Goal: Communication & Community: Connect with others

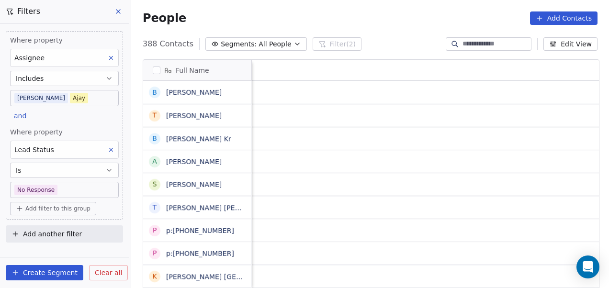
scroll to position [246, 472]
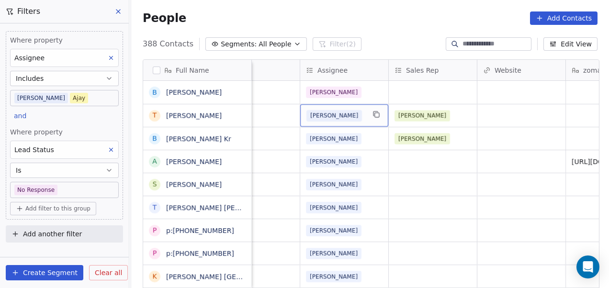
click at [330, 118] on span "[PERSON_NAME]" at bounding box center [333, 115] width 55 height 11
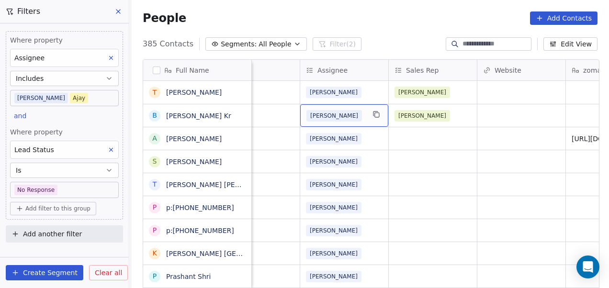
click at [348, 118] on div "[PERSON_NAME]" at bounding box center [335, 115] width 58 height 11
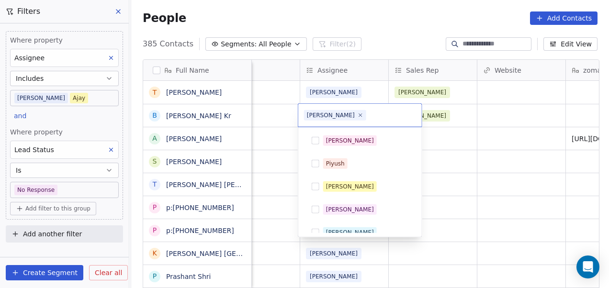
scroll to position [78, 0]
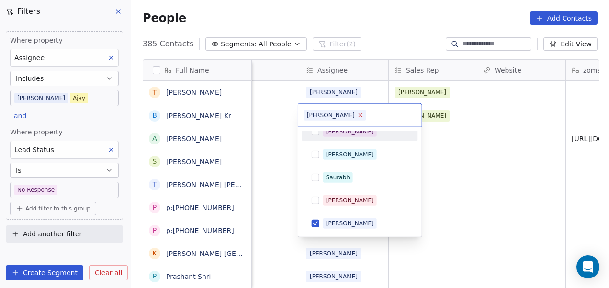
click at [357, 113] on icon at bounding box center [360, 115] width 6 height 6
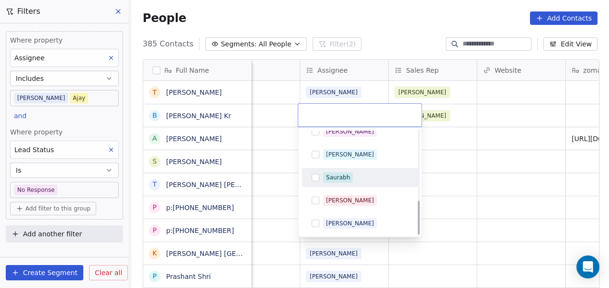
scroll to position [216, 0]
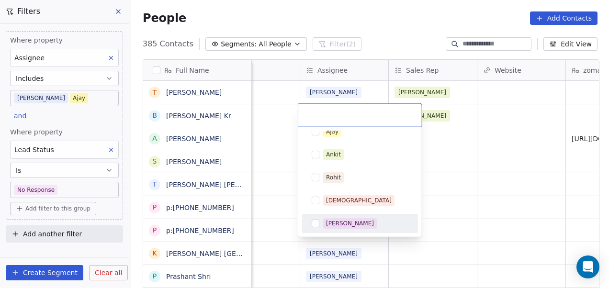
click at [343, 220] on div "[PERSON_NAME]" at bounding box center [350, 223] width 48 height 9
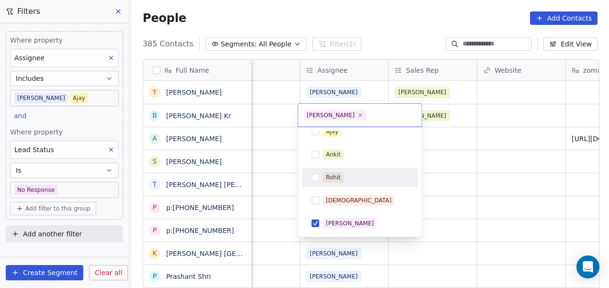
click at [467, 130] on html "On2Cook India Pvt. Ltd. Contacts People Marketing Workflows Campaigns Metrics &…" at bounding box center [304, 144] width 609 height 288
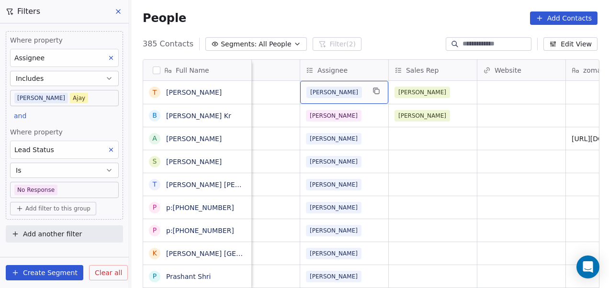
click at [358, 97] on div "[PERSON_NAME]" at bounding box center [335, 92] width 58 height 11
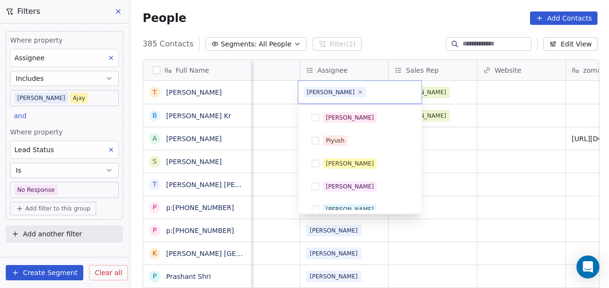
scroll to position [78, 0]
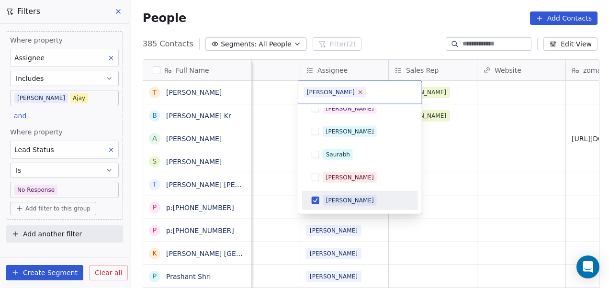
click at [357, 94] on icon at bounding box center [360, 92] width 6 height 6
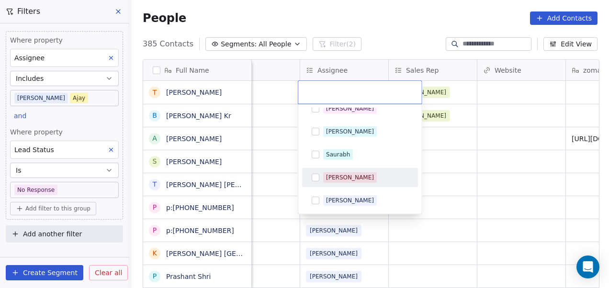
scroll to position [216, 0]
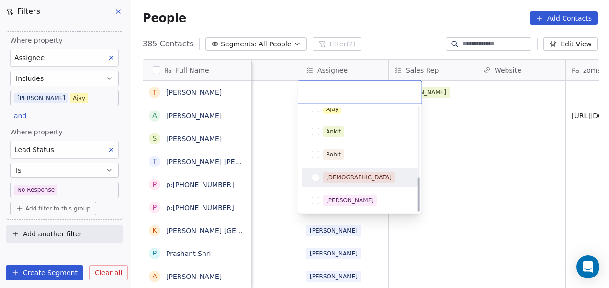
click at [357, 178] on div "[DEMOGRAPHIC_DATA]" at bounding box center [365, 177] width 85 height 11
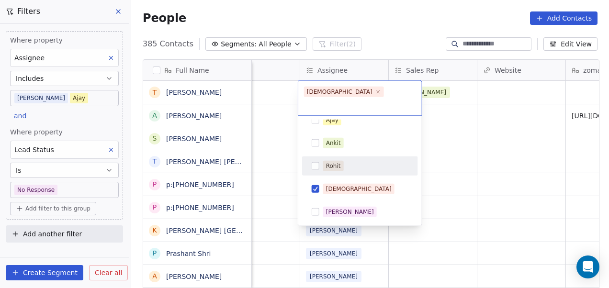
click at [452, 133] on html "On2Cook India Pvt. Ltd. Contacts People Marketing Workflows Campaigns Metrics &…" at bounding box center [304, 144] width 609 height 288
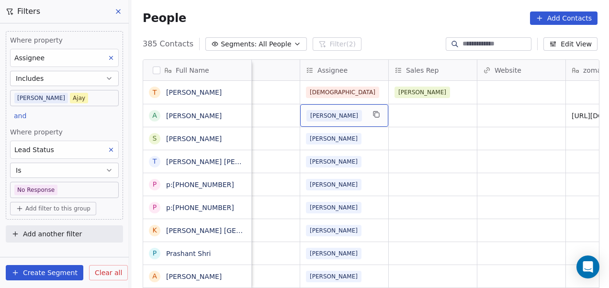
click at [350, 117] on div "[PERSON_NAME]" at bounding box center [335, 115] width 58 height 11
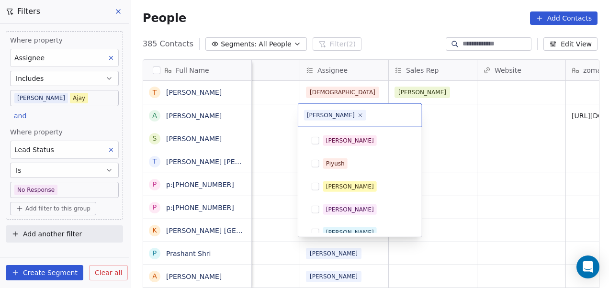
scroll to position [78, 0]
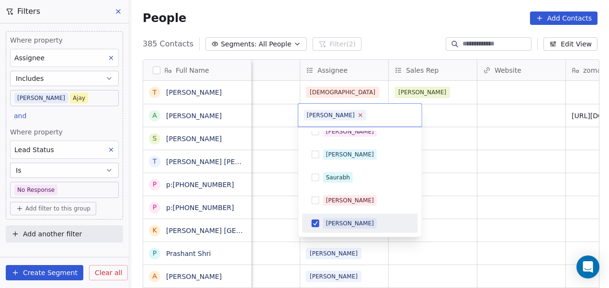
click at [358, 116] on icon at bounding box center [359, 114] width 3 height 3
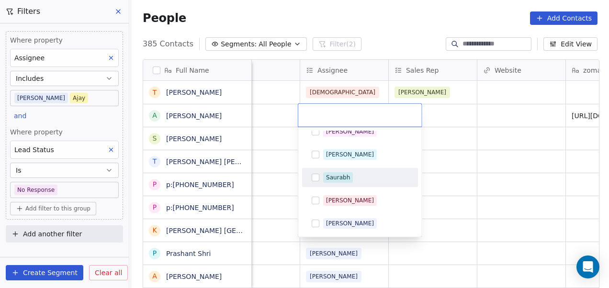
scroll to position [216, 0]
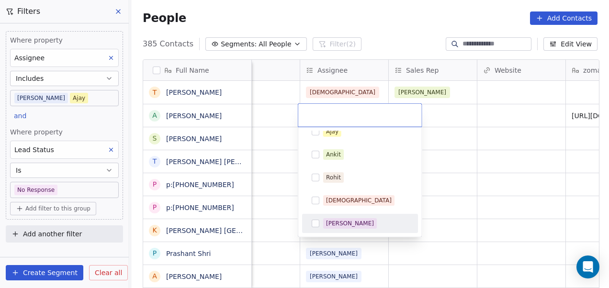
click at [341, 226] on div "[PERSON_NAME]" at bounding box center [350, 223] width 48 height 9
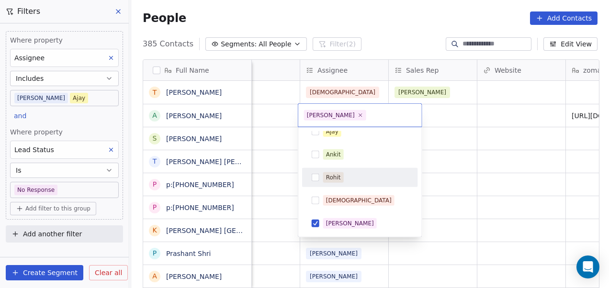
click at [448, 154] on html "On2Cook India Pvt. Ltd. Contacts People Marketing Workflows Campaigns Metrics &…" at bounding box center [304, 144] width 609 height 288
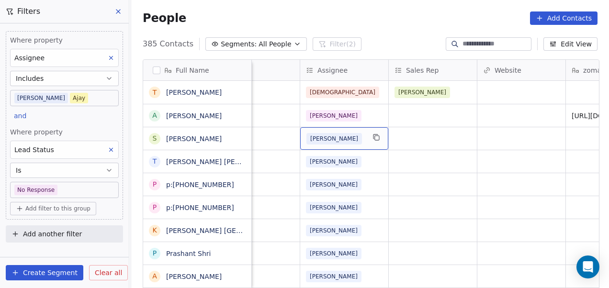
click at [347, 136] on div "[PERSON_NAME]" at bounding box center [335, 138] width 58 height 11
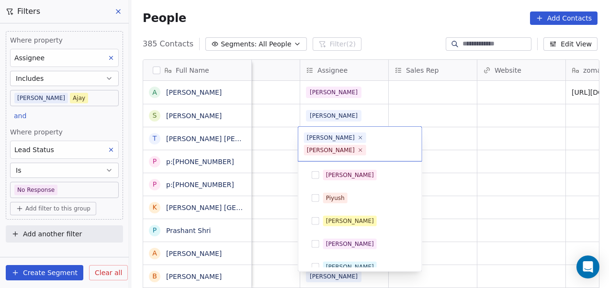
scroll to position [78, 0]
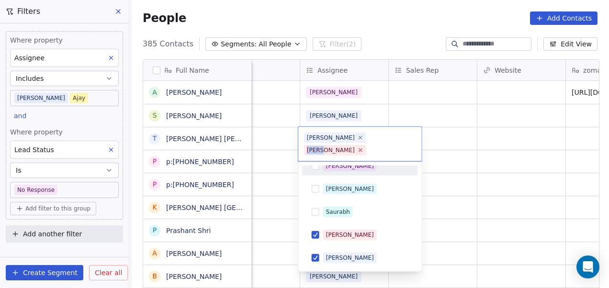
click at [363, 147] on icon at bounding box center [360, 150] width 6 height 6
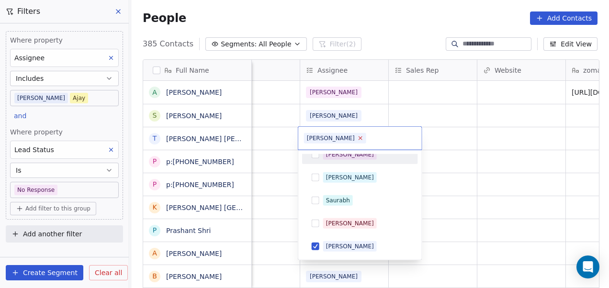
click at [358, 139] on icon at bounding box center [359, 137] width 3 height 3
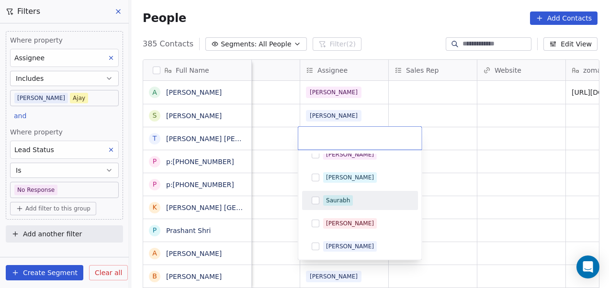
scroll to position [216, 0]
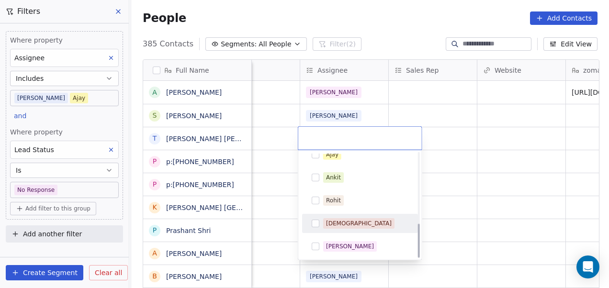
click at [365, 223] on div "[DEMOGRAPHIC_DATA]" at bounding box center [365, 223] width 85 height 11
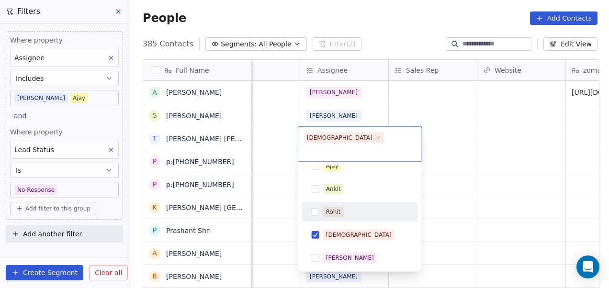
click at [472, 152] on html "On2Cook India Pvt. Ltd. Contacts People Marketing Workflows Campaigns Metrics &…" at bounding box center [304, 144] width 609 height 288
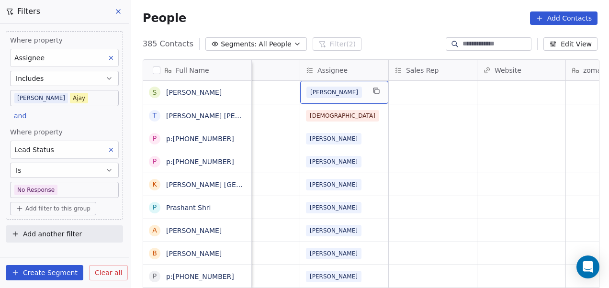
click at [345, 89] on div "[PERSON_NAME]" at bounding box center [335, 92] width 58 height 11
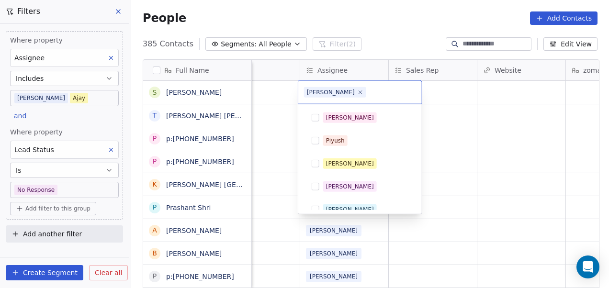
scroll to position [78, 0]
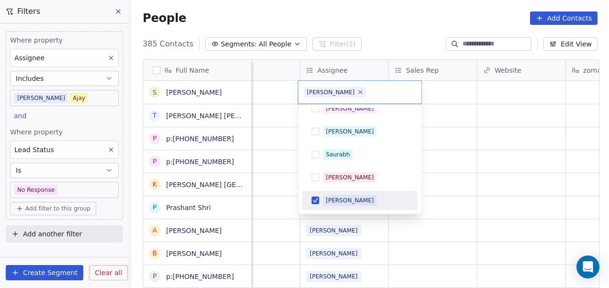
click at [357, 91] on icon at bounding box center [360, 92] width 6 height 6
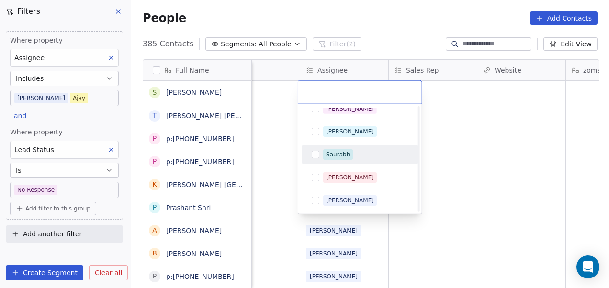
scroll to position [216, 0]
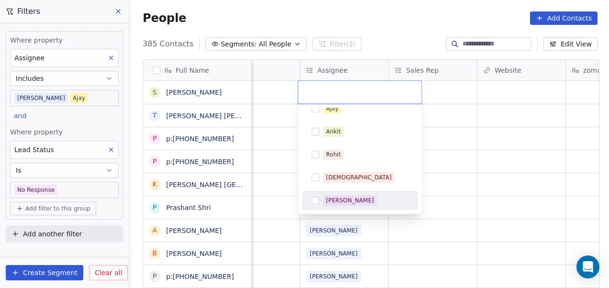
click at [367, 202] on div "[PERSON_NAME]" at bounding box center [365, 200] width 85 height 11
click at [449, 182] on html "On2Cook India Pvt. Ltd. Contacts People Marketing Workflows Campaigns Metrics &…" at bounding box center [304, 144] width 609 height 288
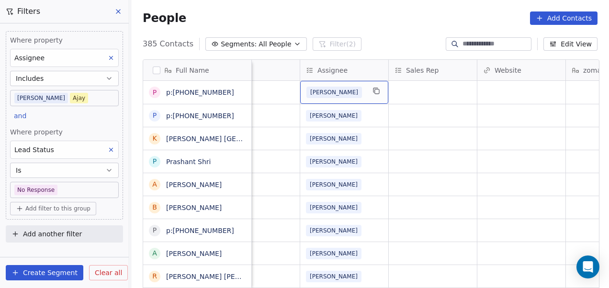
click at [347, 89] on div "[PERSON_NAME]" at bounding box center [335, 92] width 58 height 11
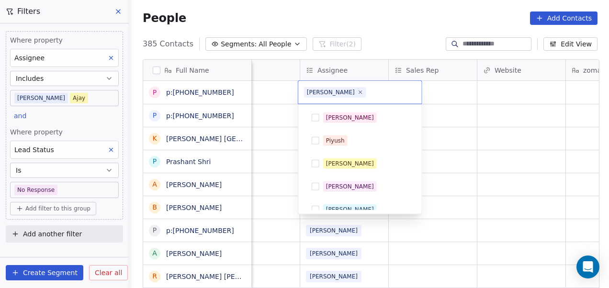
scroll to position [78, 0]
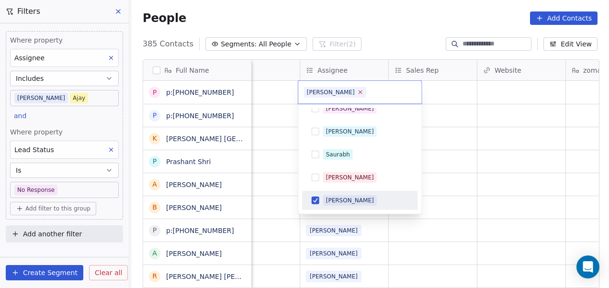
click at [358, 92] on icon at bounding box center [359, 91] width 3 height 3
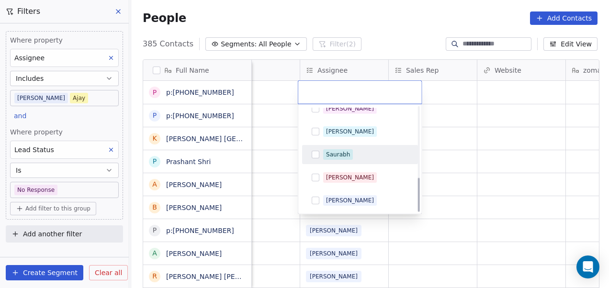
scroll to position [216, 0]
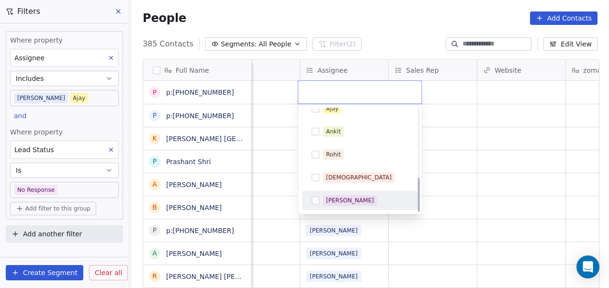
click at [362, 199] on div "[PERSON_NAME]" at bounding box center [365, 200] width 85 height 11
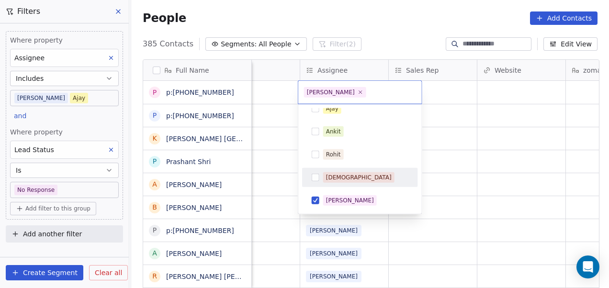
click at [451, 170] on html "On2Cook India Pvt. Ltd. Contacts People Marketing Workflows Campaigns Metrics &…" at bounding box center [304, 144] width 609 height 288
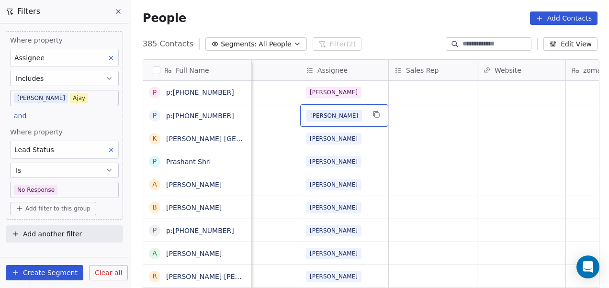
click at [367, 116] on div "[PERSON_NAME]" at bounding box center [344, 115] width 88 height 22
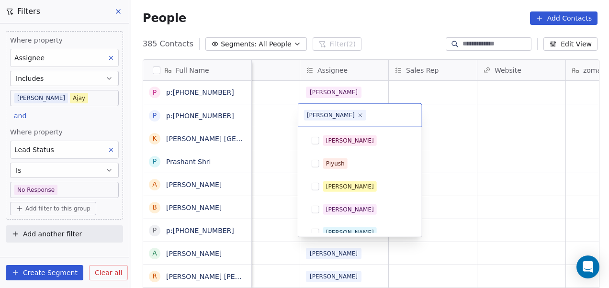
scroll to position [78, 0]
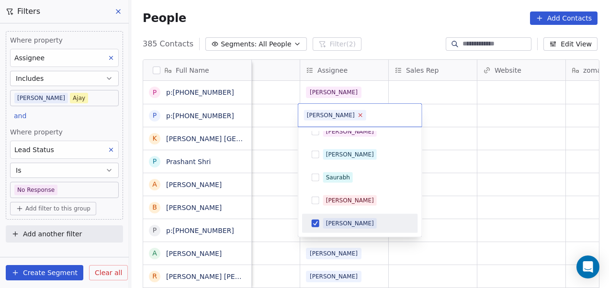
click at [357, 116] on icon at bounding box center [360, 115] width 6 height 6
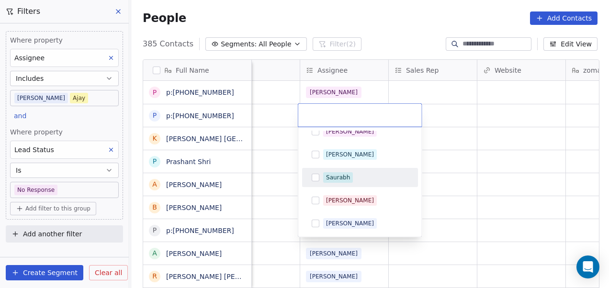
scroll to position [216, 0]
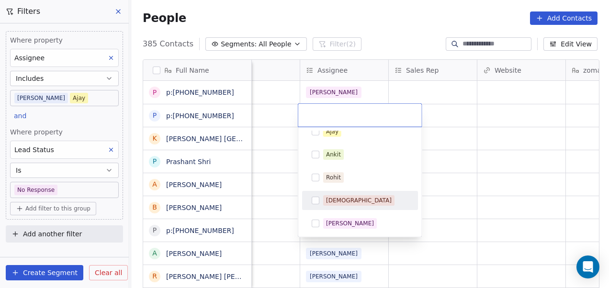
click at [347, 196] on span "[DEMOGRAPHIC_DATA]" at bounding box center [358, 200] width 71 height 11
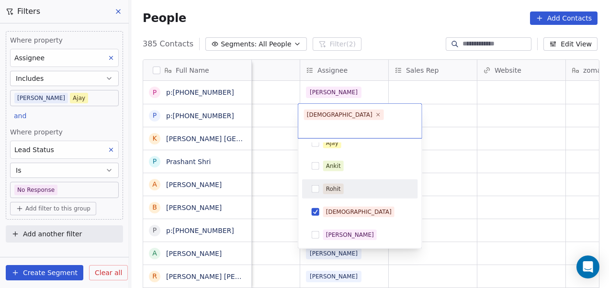
click at [460, 139] on html "On2Cook India Pvt. Ltd. Contacts People Marketing Workflows Campaigns Metrics &…" at bounding box center [304, 144] width 609 height 288
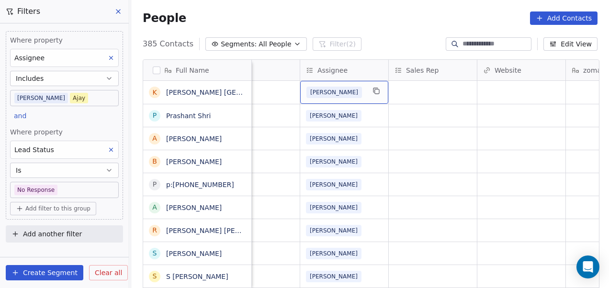
click at [350, 87] on div "[PERSON_NAME]" at bounding box center [335, 92] width 58 height 11
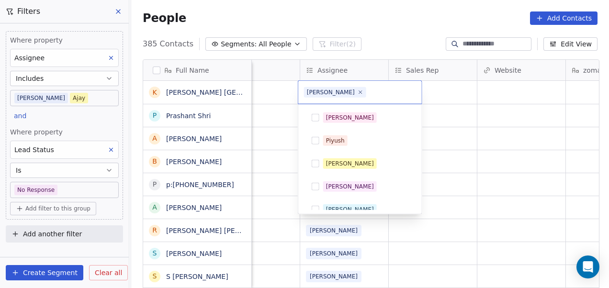
scroll to position [78, 0]
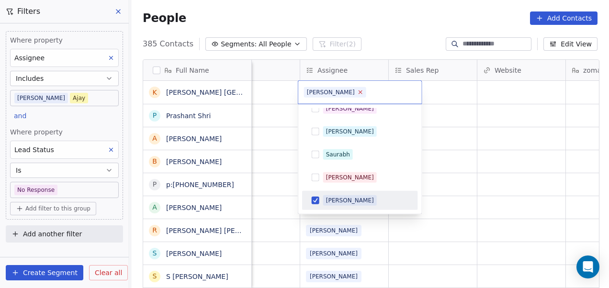
click at [357, 90] on icon at bounding box center [360, 92] width 6 height 6
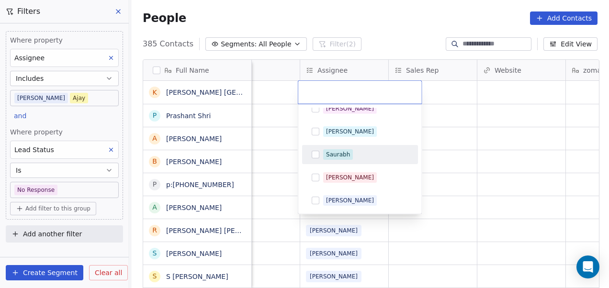
scroll to position [216, 0]
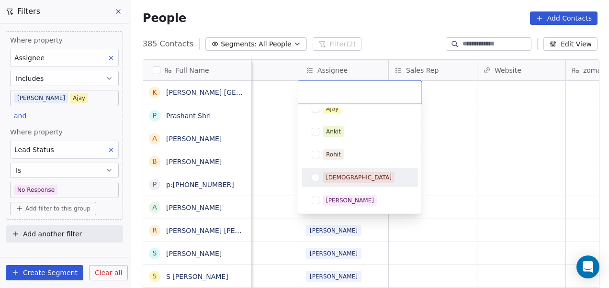
click at [355, 176] on div "[DEMOGRAPHIC_DATA]" at bounding box center [365, 177] width 85 height 11
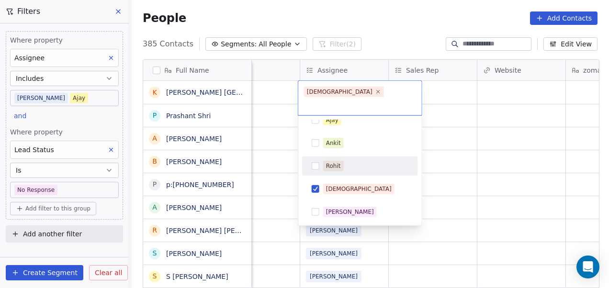
click at [445, 147] on html "On2Cook India Pvt. Ltd. Contacts People Marketing Workflows Campaigns Metrics &…" at bounding box center [304, 144] width 609 height 288
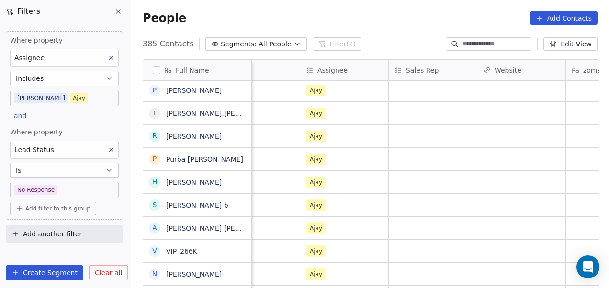
scroll to position [0, 0]
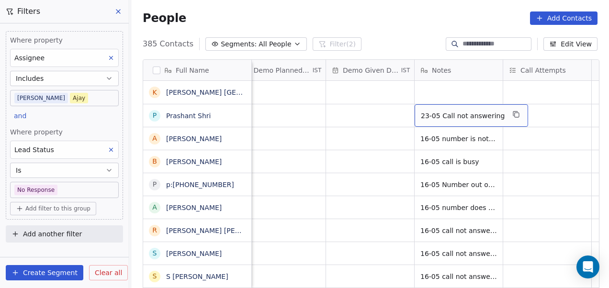
click at [456, 114] on span "23-05 Call not answering" at bounding box center [463, 116] width 84 height 10
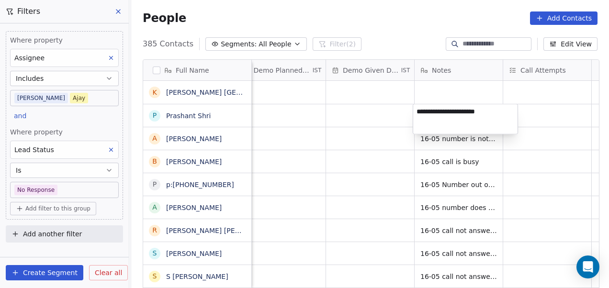
click at [364, 112] on html "On2Cook India Pvt. Ltd. Contacts People Marketing Workflows Campaigns Metrics &…" at bounding box center [304, 144] width 609 height 288
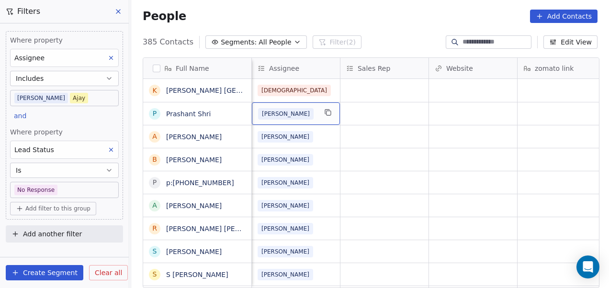
click at [301, 115] on div "[PERSON_NAME]" at bounding box center [287, 113] width 58 height 11
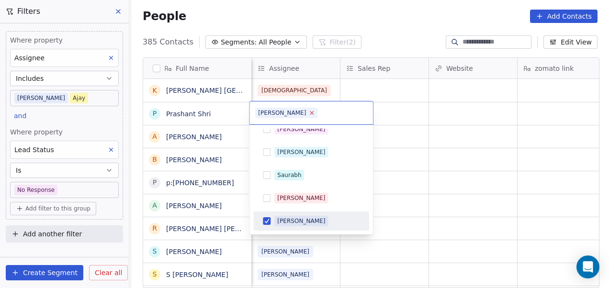
click at [309, 115] on icon at bounding box center [312, 113] width 6 height 6
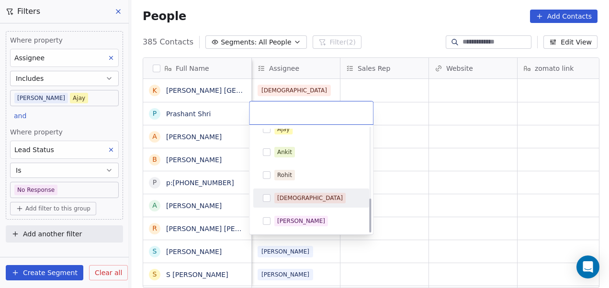
click at [296, 195] on div "[DEMOGRAPHIC_DATA]" at bounding box center [310, 198] width 66 height 9
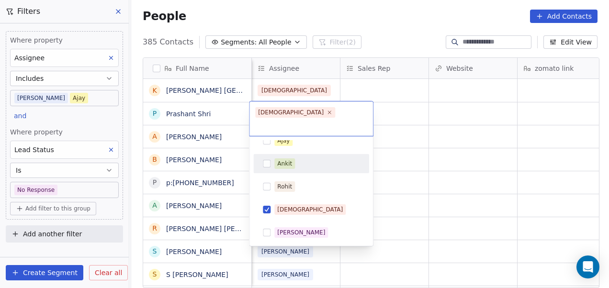
click at [458, 125] on html "On2Cook India Pvt. Ltd. Contacts People Marketing Workflows Campaigns Metrics &…" at bounding box center [304, 144] width 609 height 288
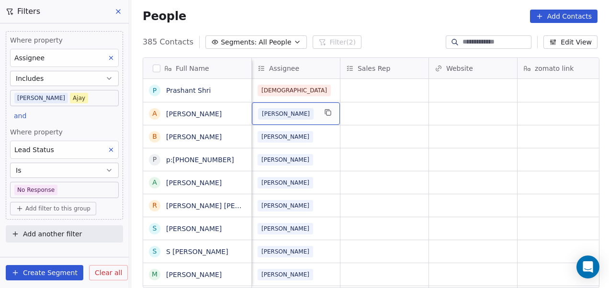
click at [308, 110] on div "[PERSON_NAME]" at bounding box center [287, 113] width 58 height 11
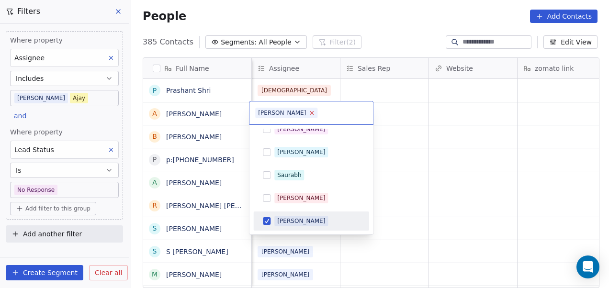
click at [309, 114] on icon at bounding box center [312, 113] width 6 height 6
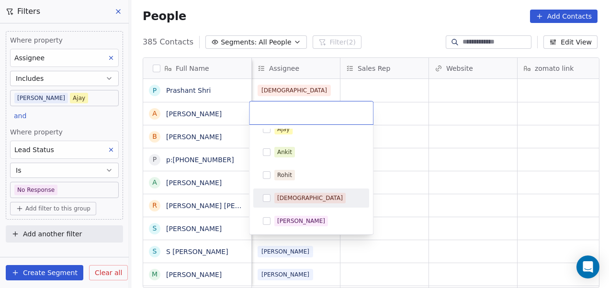
click at [303, 197] on div "[DEMOGRAPHIC_DATA]" at bounding box center [316, 198] width 85 height 11
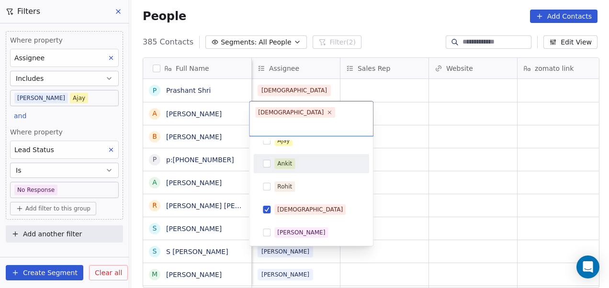
click at [404, 128] on html "On2Cook India Pvt. Ltd. Contacts People Marketing Workflows Campaigns Metrics &…" at bounding box center [304, 144] width 609 height 288
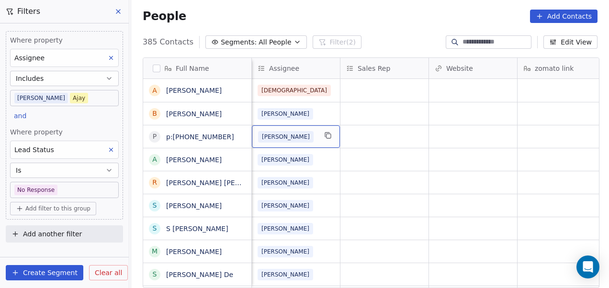
click at [286, 135] on div "[PERSON_NAME]" at bounding box center [287, 136] width 58 height 11
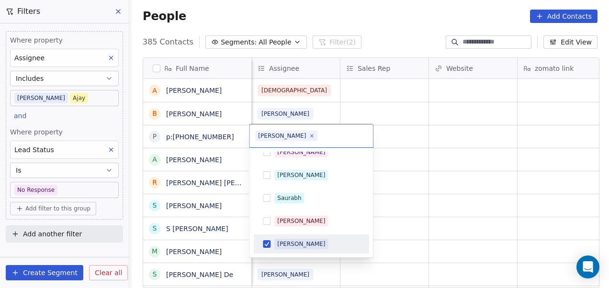
click at [293, 111] on html "On2Cook India Pvt. Ltd. Contacts People Marketing Workflows Campaigns Metrics &…" at bounding box center [304, 144] width 609 height 288
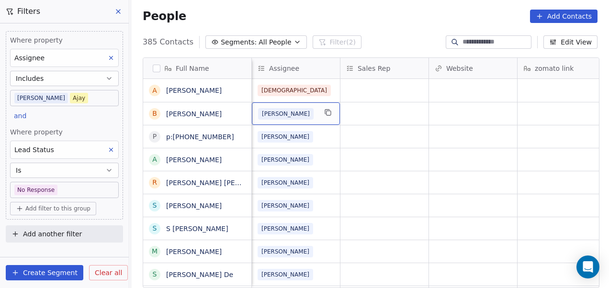
click at [276, 112] on span "[PERSON_NAME]" at bounding box center [285, 113] width 55 height 11
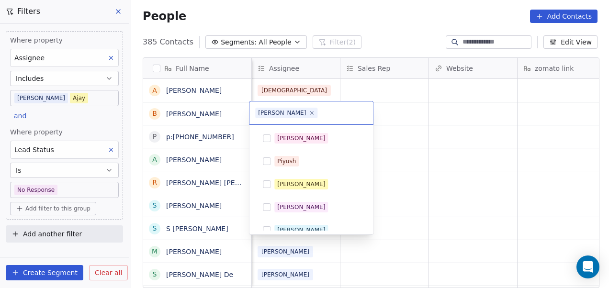
scroll to position [78, 0]
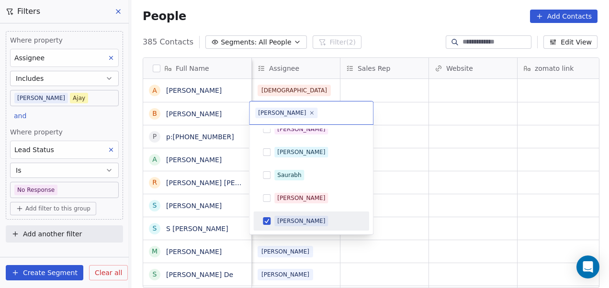
click at [404, 116] on html "On2Cook India Pvt. Ltd. Contacts People Marketing Workflows Campaigns Metrics &…" at bounding box center [304, 144] width 609 height 288
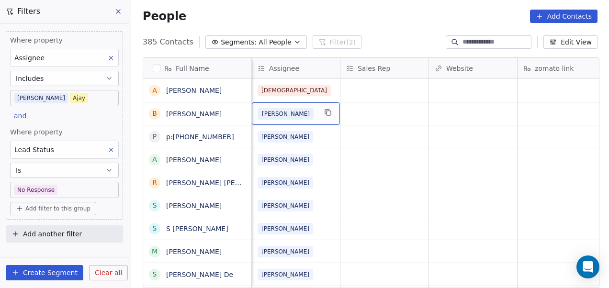
click at [301, 116] on div "[PERSON_NAME]" at bounding box center [287, 113] width 58 height 11
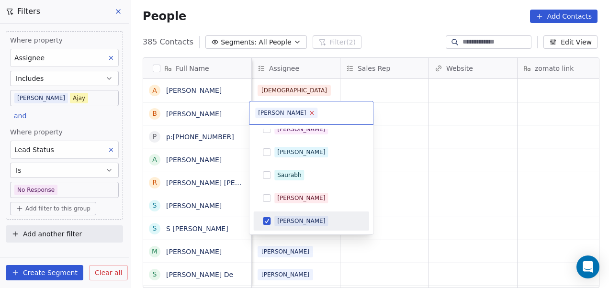
click at [310, 112] on icon at bounding box center [311, 112] width 3 height 3
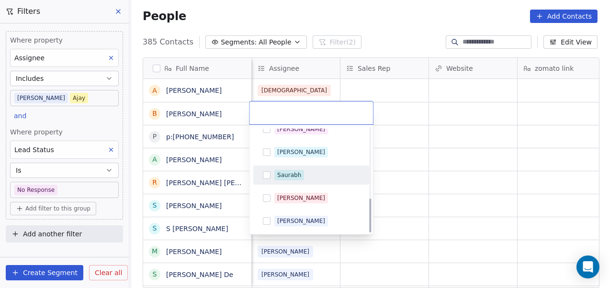
scroll to position [216, 0]
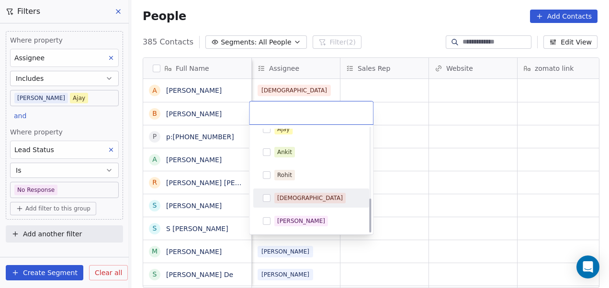
click at [289, 195] on div "[DEMOGRAPHIC_DATA]" at bounding box center [310, 198] width 66 height 9
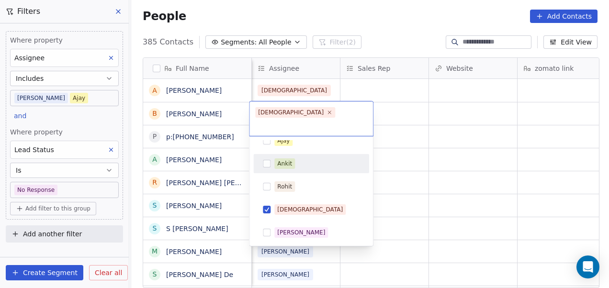
click at [418, 138] on html "On2Cook India Pvt. Ltd. Contacts People Marketing Workflows Campaigns Metrics &…" at bounding box center [304, 144] width 609 height 288
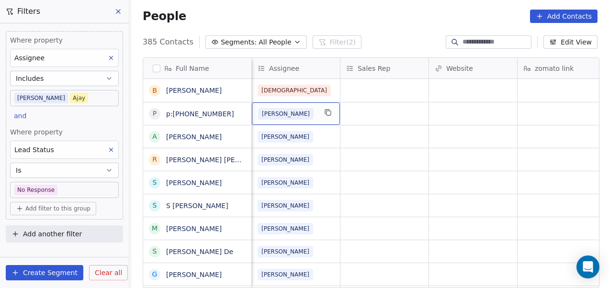
click at [298, 114] on div "[PERSON_NAME]" at bounding box center [287, 113] width 58 height 11
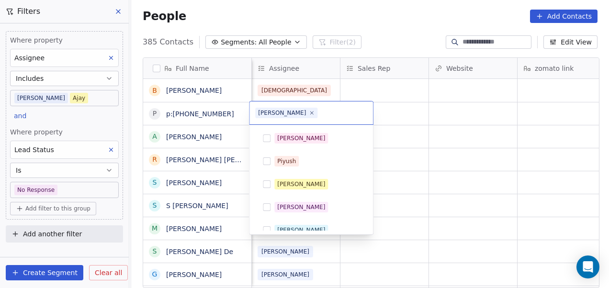
scroll to position [78, 0]
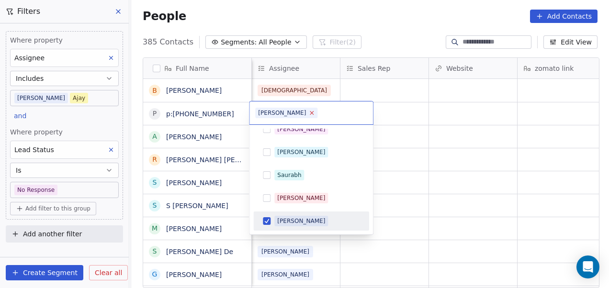
click at [309, 111] on icon at bounding box center [312, 113] width 6 height 6
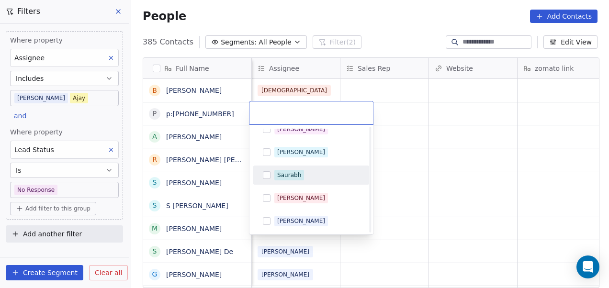
scroll to position [216, 0]
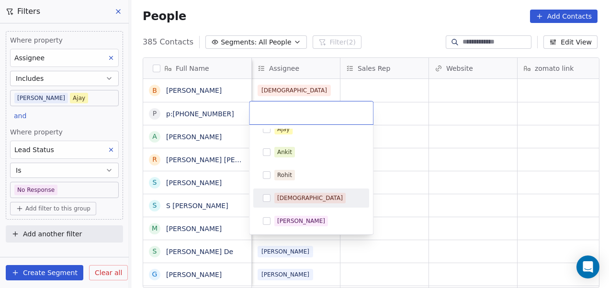
click at [310, 200] on div "[DEMOGRAPHIC_DATA]" at bounding box center [316, 198] width 85 height 11
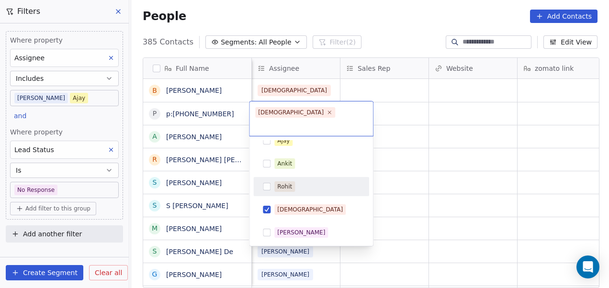
click at [416, 136] on html "On2Cook India Pvt. Ltd. Contacts People Marketing Workflows Campaigns Metrics &…" at bounding box center [304, 144] width 609 height 288
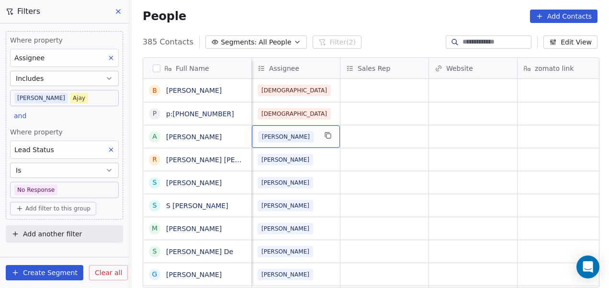
click at [301, 138] on div "[PERSON_NAME]" at bounding box center [287, 136] width 58 height 11
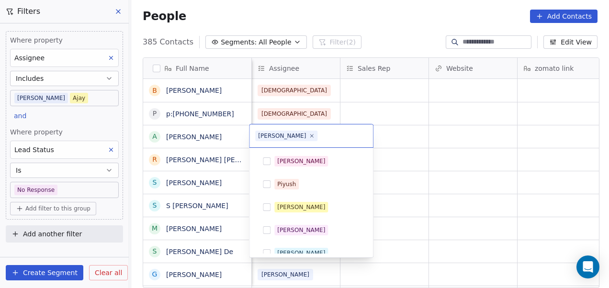
scroll to position [78, 0]
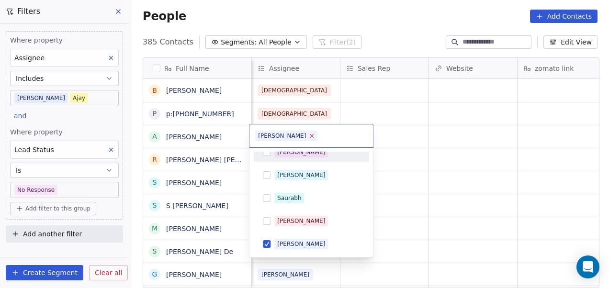
click at [309, 134] on icon at bounding box center [312, 136] width 6 height 6
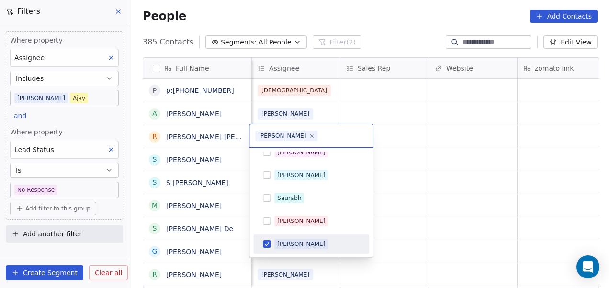
click at [310, 240] on div "[PERSON_NAME]" at bounding box center [316, 244] width 85 height 11
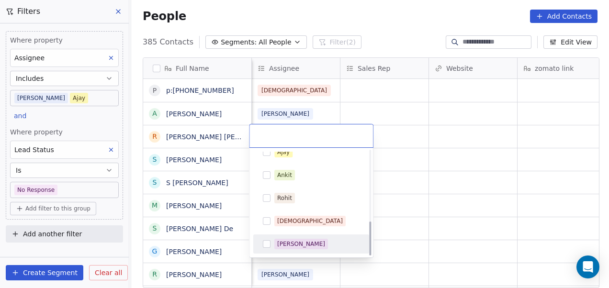
click at [311, 239] on div "[PERSON_NAME]" at bounding box center [316, 244] width 85 height 11
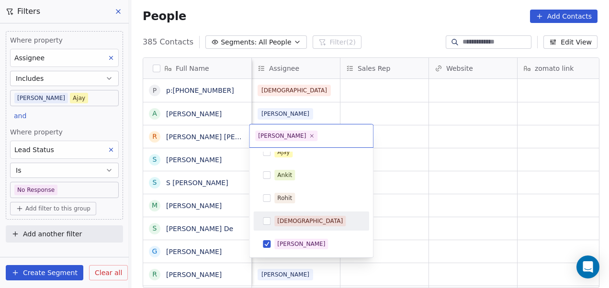
click at [401, 188] on html "On2Cook India Pvt. Ltd. Contacts People Marketing Workflows Campaigns Metrics &…" at bounding box center [304, 144] width 609 height 288
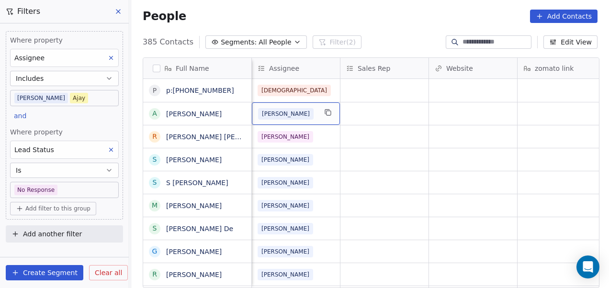
click at [295, 112] on div "[PERSON_NAME]" at bounding box center [287, 113] width 58 height 11
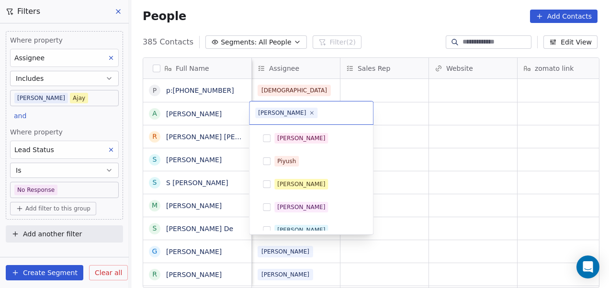
scroll to position [78, 0]
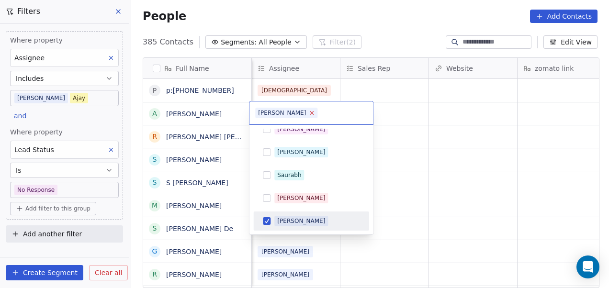
click at [309, 113] on icon at bounding box center [312, 113] width 6 height 6
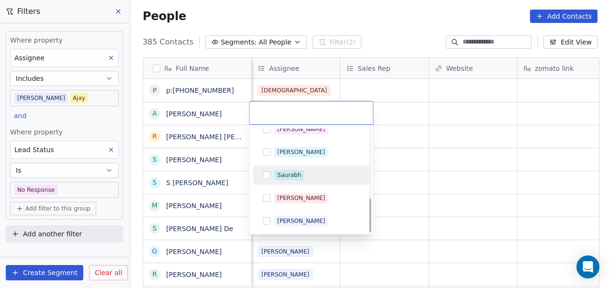
scroll to position [216, 0]
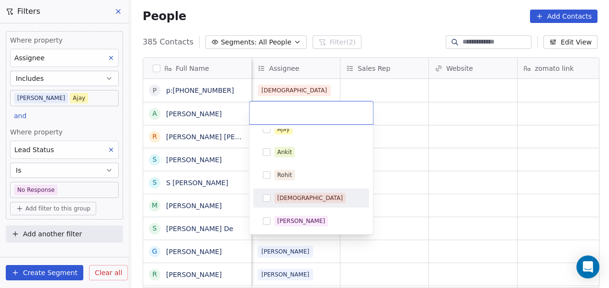
click at [295, 196] on div "[DEMOGRAPHIC_DATA]" at bounding box center [310, 198] width 66 height 9
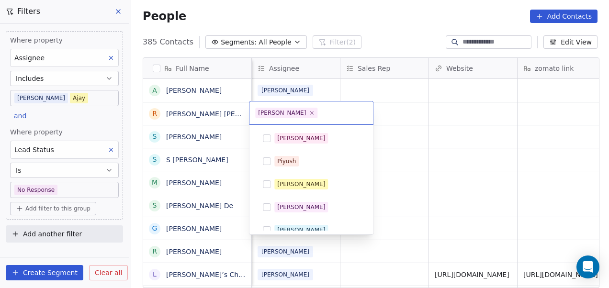
click at [423, 158] on html "On2Cook India Pvt. Ltd. Contacts People Marketing Workflows Campaigns Metrics &…" at bounding box center [304, 144] width 609 height 288
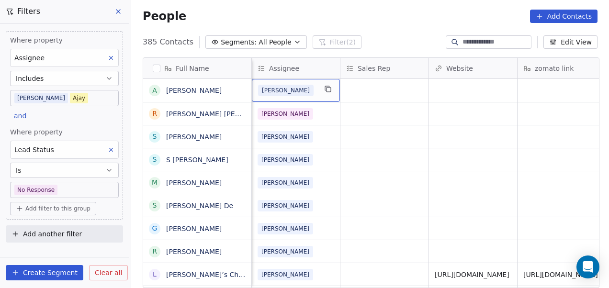
click at [310, 92] on div "[PERSON_NAME]" at bounding box center [287, 90] width 58 height 11
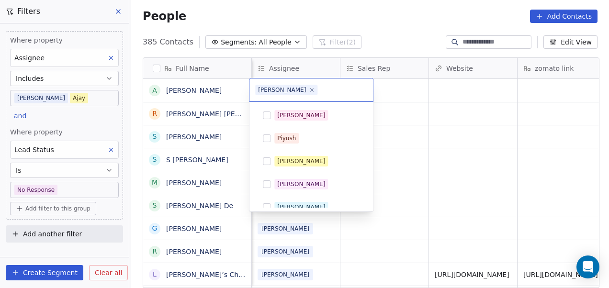
scroll to position [78, 0]
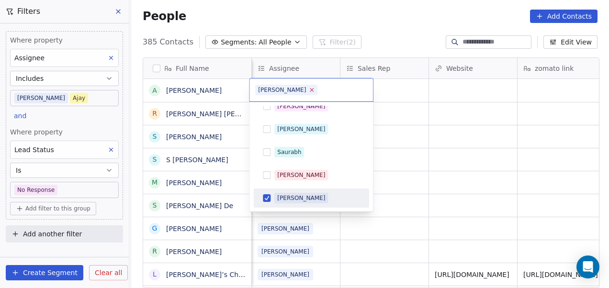
click at [309, 92] on icon at bounding box center [312, 90] width 6 height 6
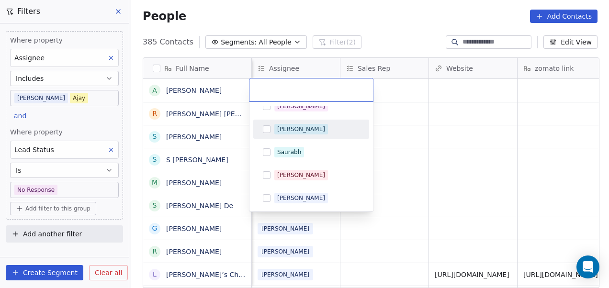
scroll to position [216, 0]
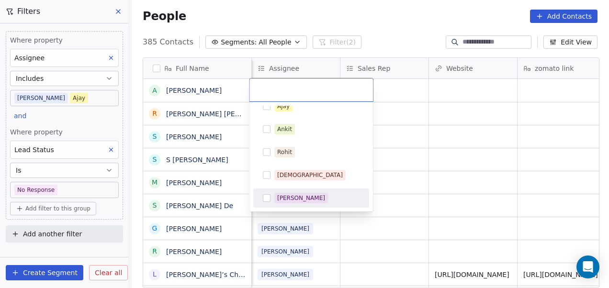
click at [299, 194] on div "[PERSON_NAME]" at bounding box center [301, 198] width 48 height 9
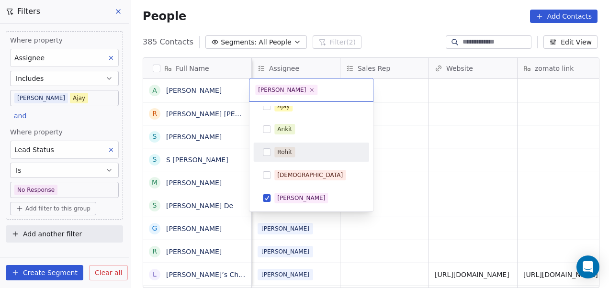
click at [461, 125] on html "On2Cook India Pvt. Ltd. Contacts People Marketing Workflows Campaigns Metrics &…" at bounding box center [304, 144] width 609 height 288
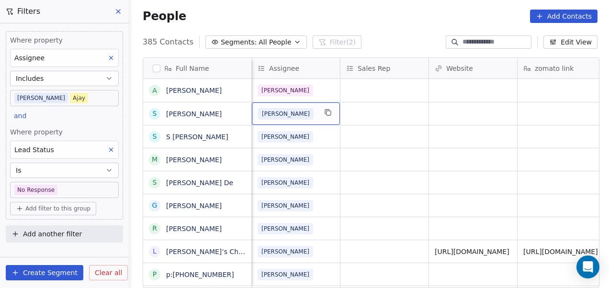
click at [299, 115] on div "[PERSON_NAME]" at bounding box center [287, 113] width 58 height 11
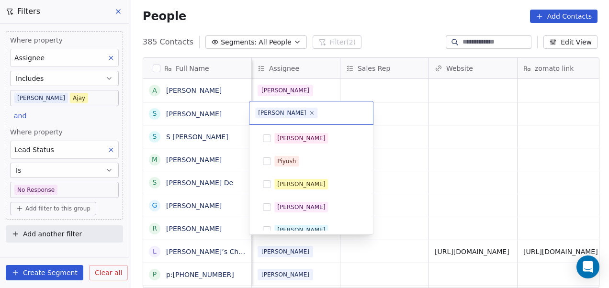
scroll to position [78, 0]
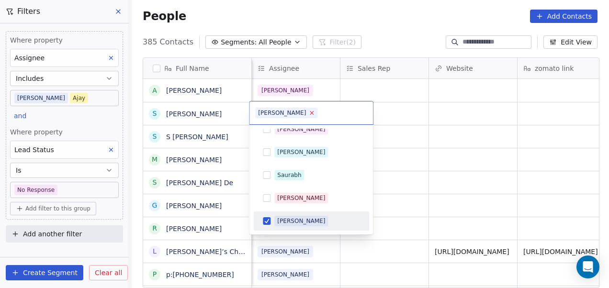
click at [310, 112] on icon at bounding box center [311, 112] width 3 height 3
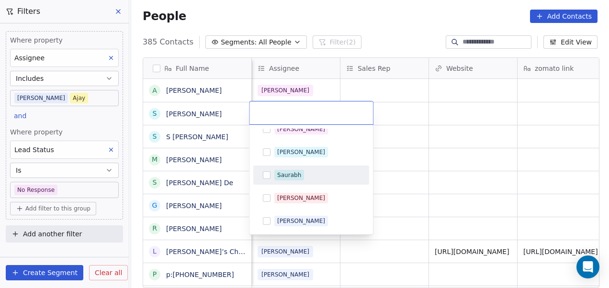
scroll to position [216, 0]
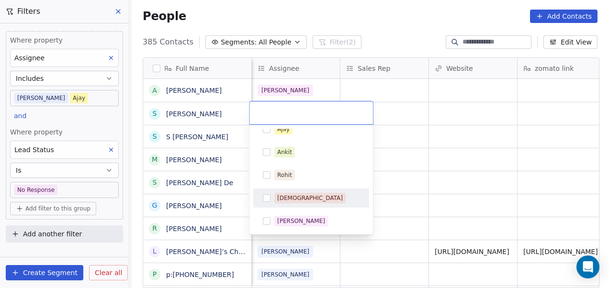
click at [309, 204] on div "[DEMOGRAPHIC_DATA]" at bounding box center [311, 197] width 108 height 15
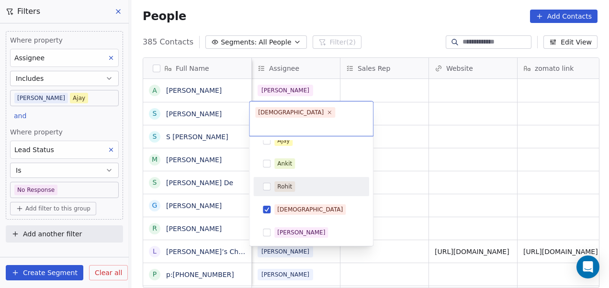
click at [406, 145] on html "On2Cook India Pvt. Ltd. Contacts People Marketing Workflows Campaigns Metrics &…" at bounding box center [304, 144] width 609 height 288
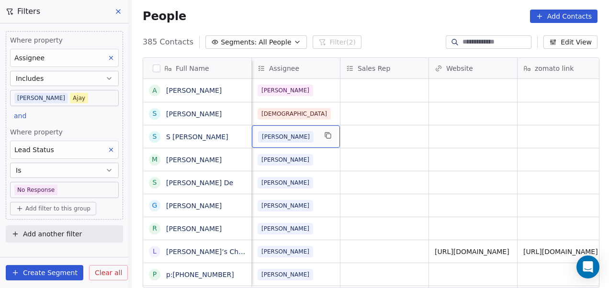
click at [285, 138] on div "[PERSON_NAME]" at bounding box center [287, 136] width 58 height 11
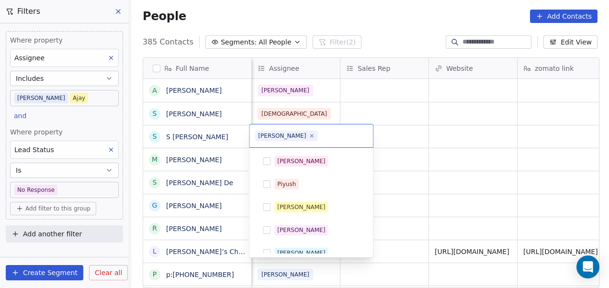
scroll to position [78, 0]
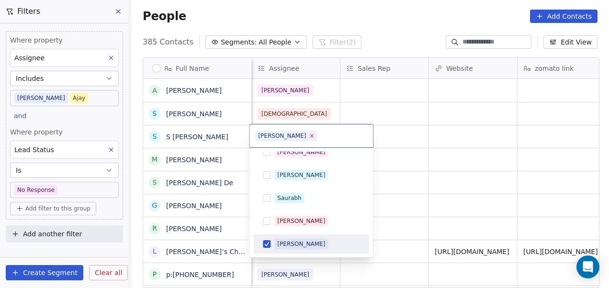
click at [309, 136] on icon at bounding box center [312, 136] width 6 height 6
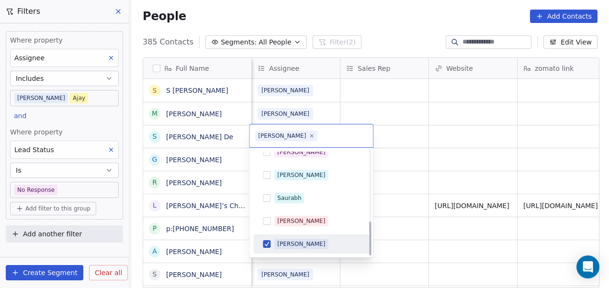
scroll to position [216, 0]
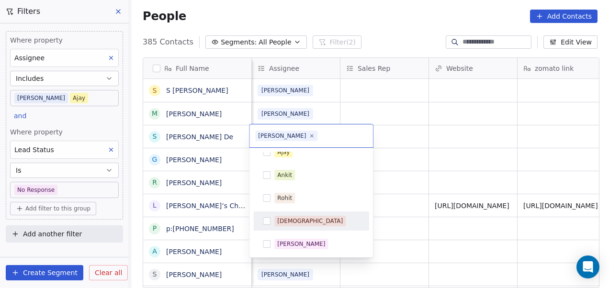
click at [314, 218] on div "[DEMOGRAPHIC_DATA]" at bounding box center [316, 221] width 85 height 11
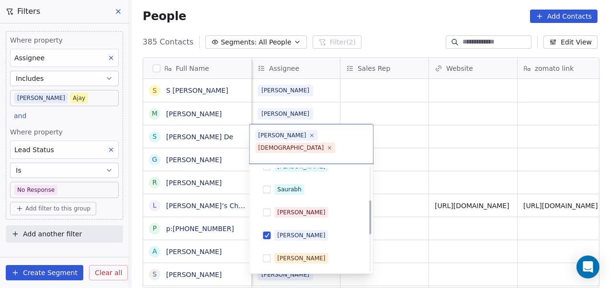
scroll to position [104, 0]
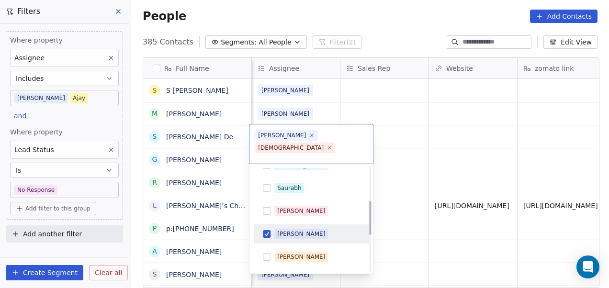
click at [315, 229] on div "[PERSON_NAME]" at bounding box center [316, 234] width 85 height 11
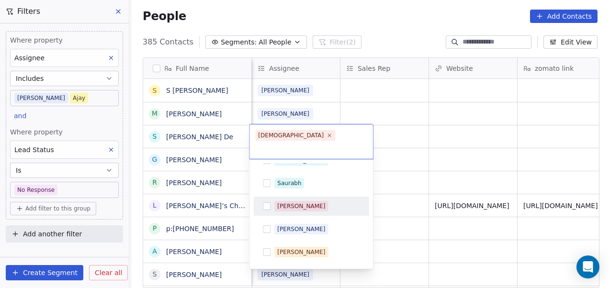
click at [424, 170] on html "On2Cook India Pvt. Ltd. Contacts People Marketing Workflows Campaigns Metrics &…" at bounding box center [304, 144] width 609 height 288
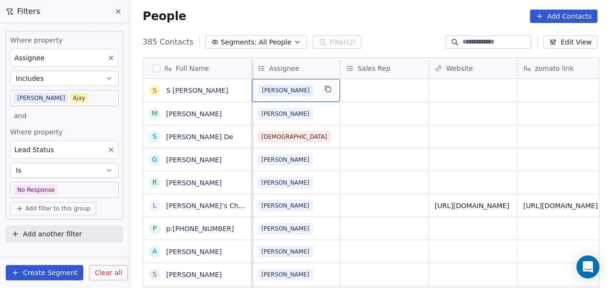
click at [304, 95] on div "[PERSON_NAME]" at bounding box center [287, 90] width 58 height 11
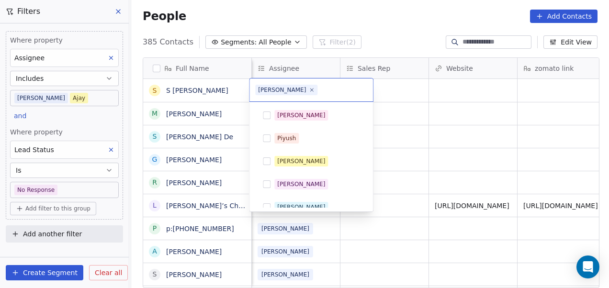
scroll to position [78, 0]
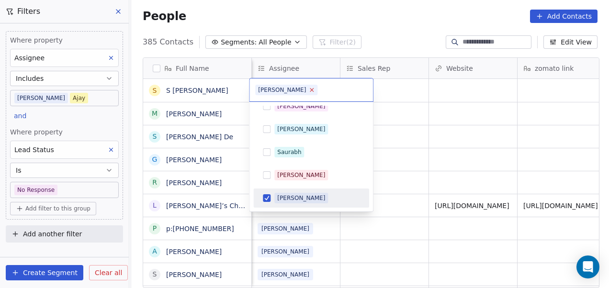
click at [309, 92] on icon at bounding box center [312, 90] width 6 height 6
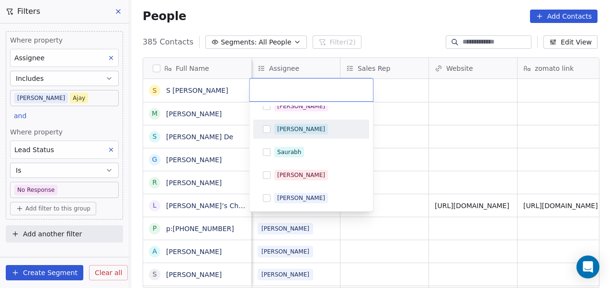
scroll to position [216, 0]
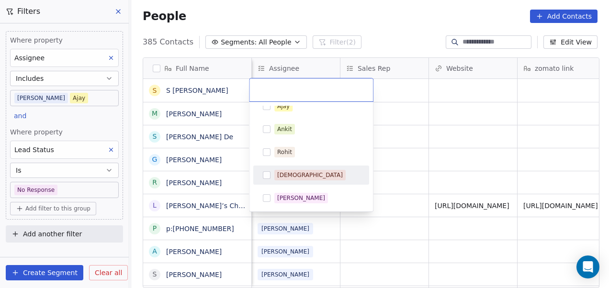
click at [305, 177] on div "[DEMOGRAPHIC_DATA]" at bounding box center [316, 175] width 85 height 11
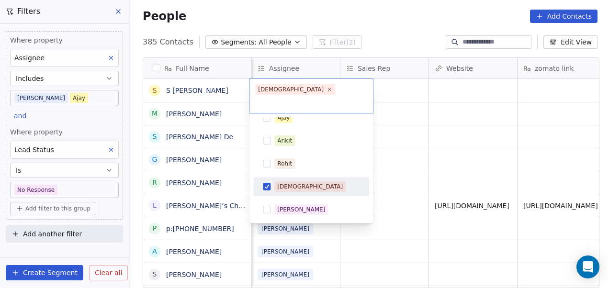
click at [402, 137] on html "On2Cook India Pvt. Ltd. Contacts People Marketing Workflows Campaigns Metrics &…" at bounding box center [304, 144] width 609 height 288
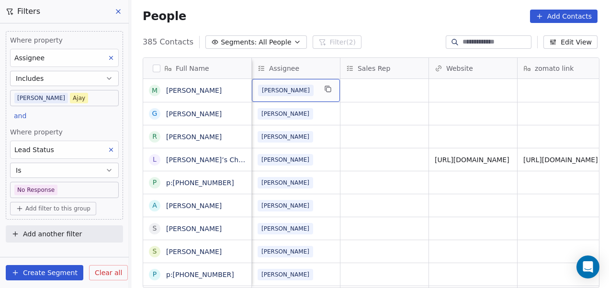
click at [289, 88] on div "[PERSON_NAME]" at bounding box center [287, 90] width 58 height 11
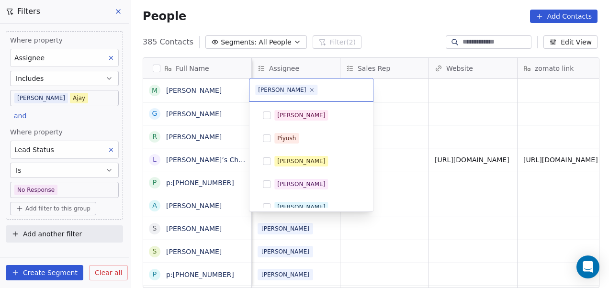
scroll to position [78, 0]
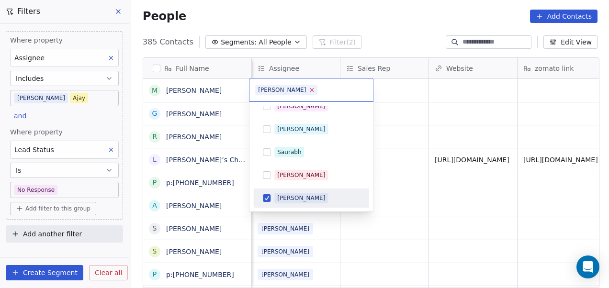
click at [309, 89] on icon at bounding box center [312, 90] width 6 height 6
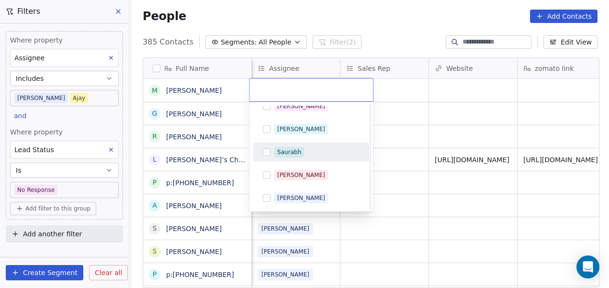
scroll to position [216, 0]
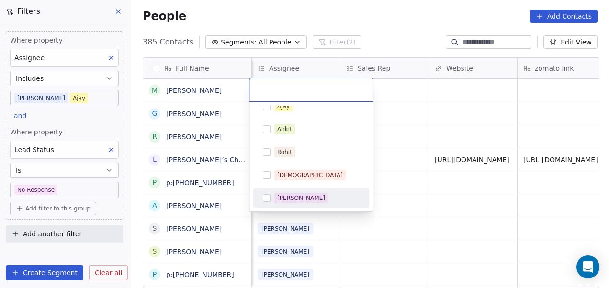
click at [299, 193] on span "[PERSON_NAME]" at bounding box center [301, 198] width 54 height 11
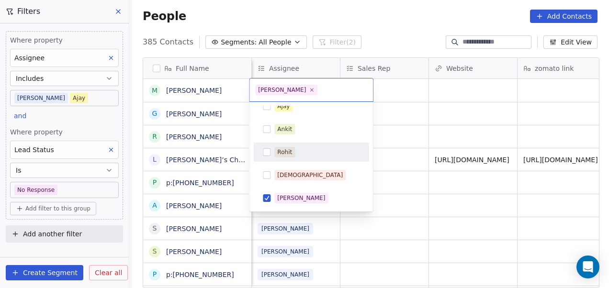
click at [407, 110] on html "On2Cook India Pvt. Ltd. Contacts People Marketing Workflows Campaigns Metrics &…" at bounding box center [304, 144] width 609 height 288
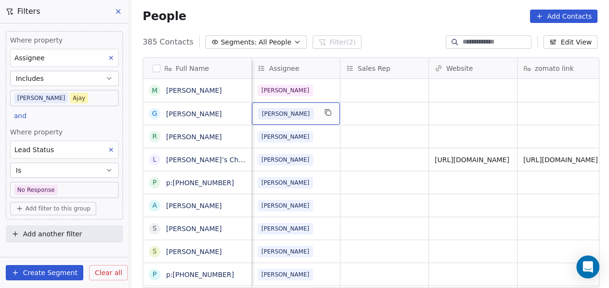
click at [296, 109] on div "[PERSON_NAME]" at bounding box center [287, 113] width 58 height 11
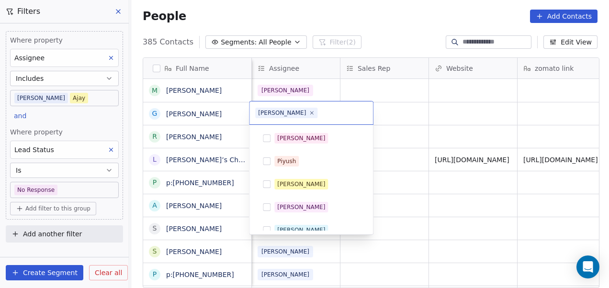
scroll to position [78, 0]
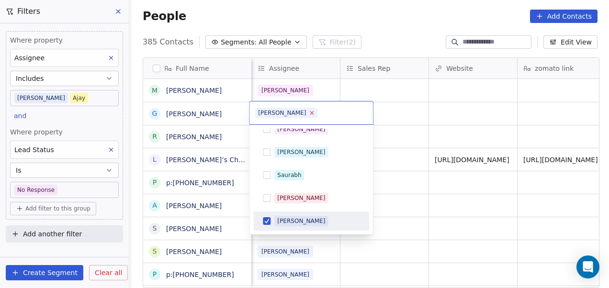
click at [309, 111] on icon at bounding box center [312, 113] width 6 height 6
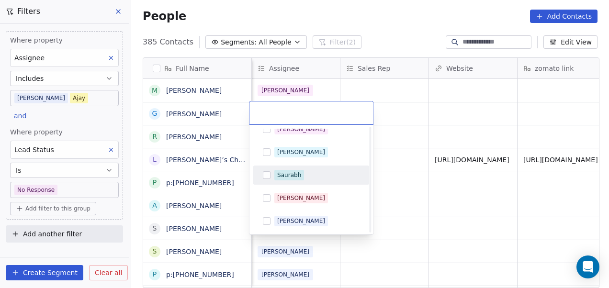
scroll to position [216, 0]
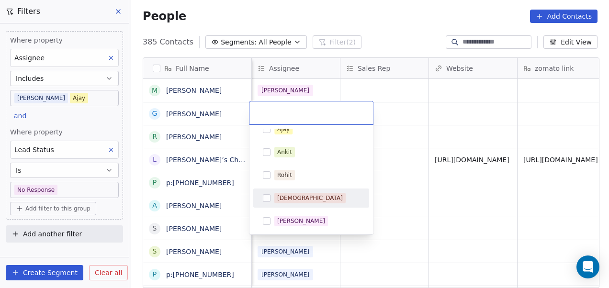
click at [311, 193] on div "[DEMOGRAPHIC_DATA]" at bounding box center [316, 198] width 85 height 11
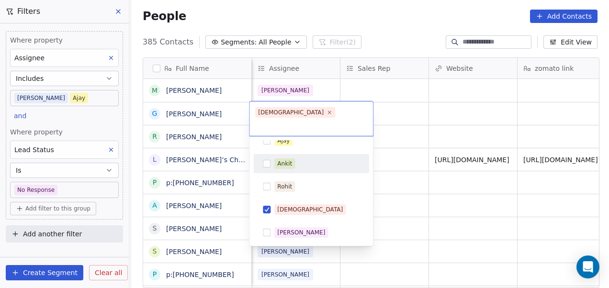
click at [387, 110] on html "On2Cook India Pvt. Ltd. Contacts People Marketing Workflows Campaigns Metrics &…" at bounding box center [304, 144] width 609 height 288
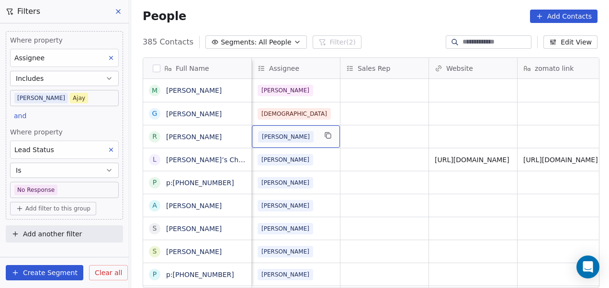
click at [303, 136] on div "[PERSON_NAME]" at bounding box center [287, 136] width 58 height 11
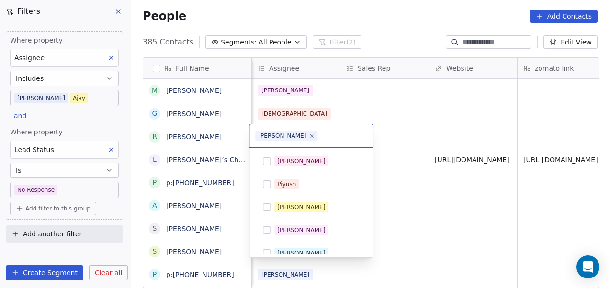
scroll to position [78, 0]
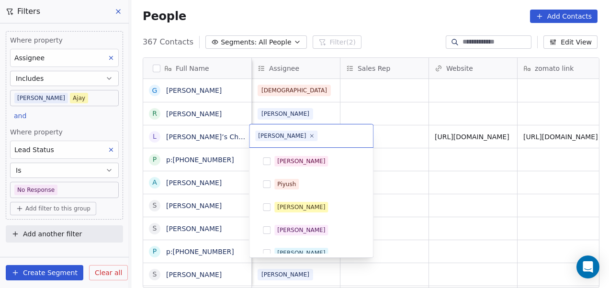
click at [309, 135] on icon at bounding box center [312, 136] width 6 height 6
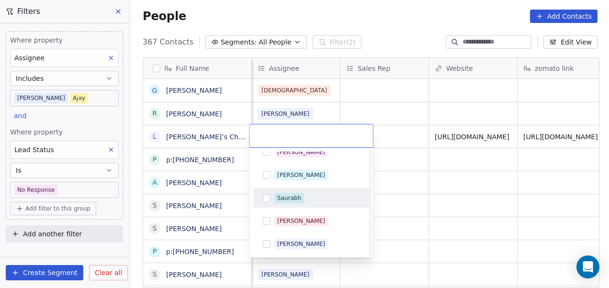
scroll to position [216, 0]
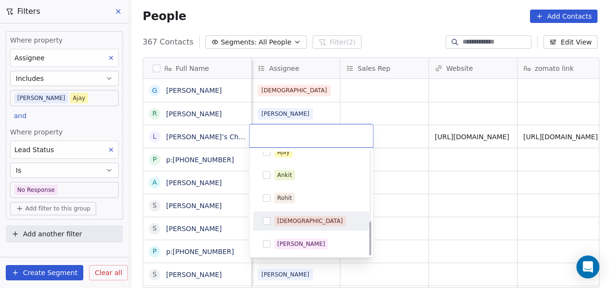
click at [307, 227] on div "[DEMOGRAPHIC_DATA]" at bounding box center [311, 220] width 108 height 15
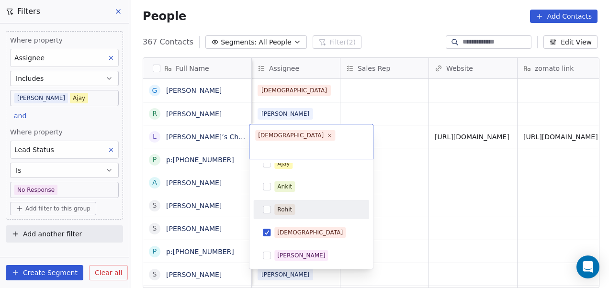
click at [417, 165] on html "On2Cook India Pvt. Ltd. Contacts People Marketing Workflows Campaigns Metrics &…" at bounding box center [304, 144] width 609 height 288
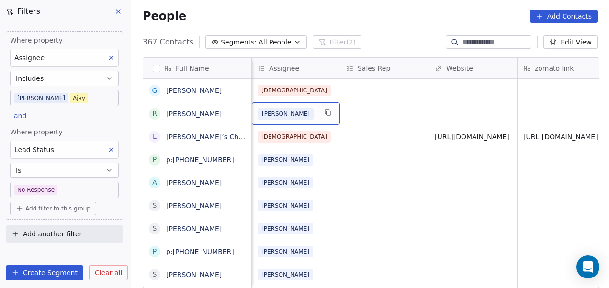
click at [304, 116] on div "[PERSON_NAME]" at bounding box center [287, 113] width 58 height 11
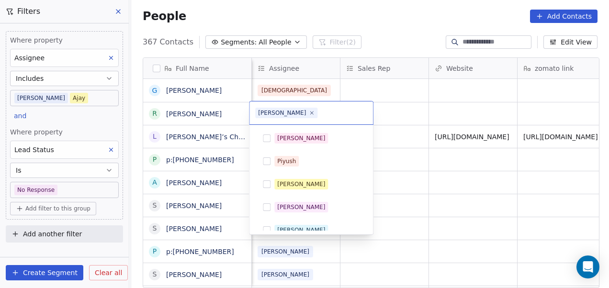
scroll to position [78, 0]
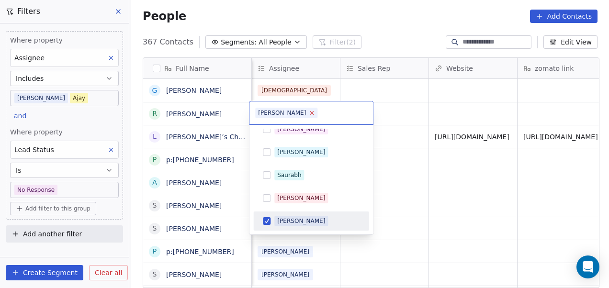
click at [310, 112] on icon at bounding box center [311, 112] width 3 height 3
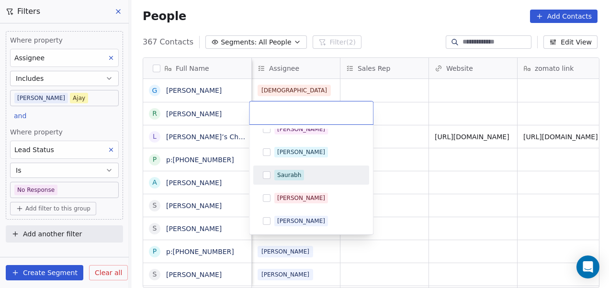
scroll to position [216, 0]
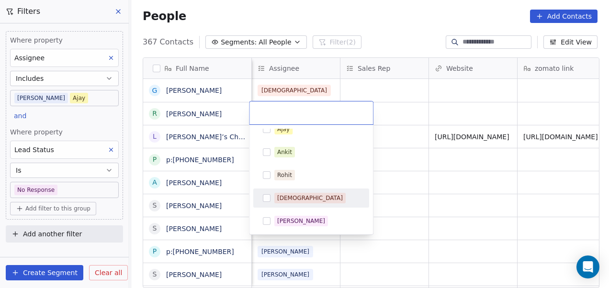
click at [300, 195] on div "[DEMOGRAPHIC_DATA]" at bounding box center [316, 198] width 85 height 11
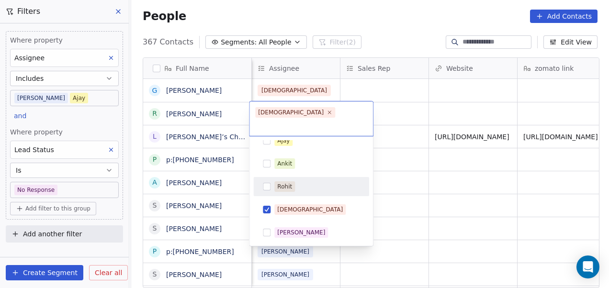
click at [393, 159] on html "On2Cook India Pvt. Ltd. Contacts People Marketing Workflows Campaigns Metrics &…" at bounding box center [304, 144] width 609 height 288
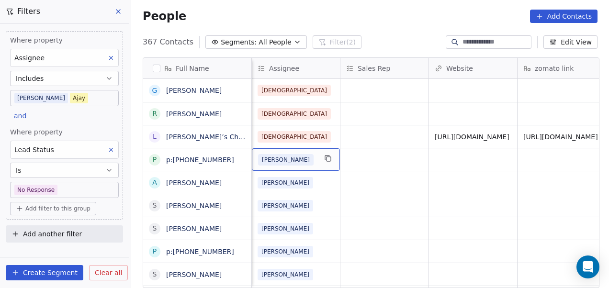
click at [295, 155] on div "[PERSON_NAME]" at bounding box center [287, 159] width 58 height 11
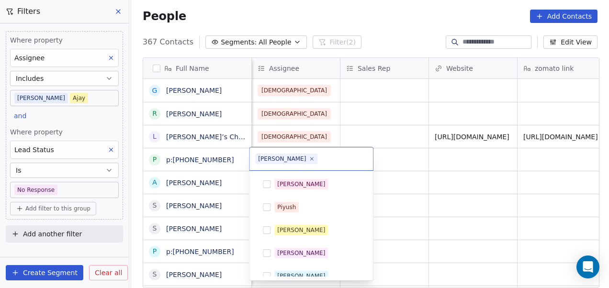
scroll to position [78, 0]
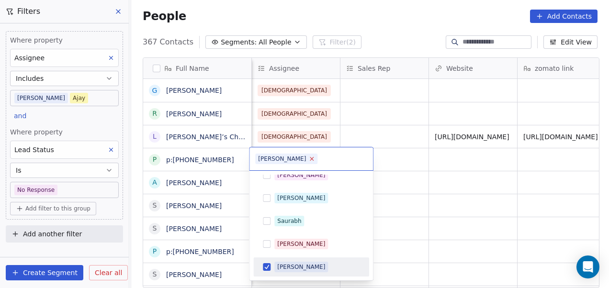
click at [309, 156] on icon at bounding box center [312, 158] width 6 height 6
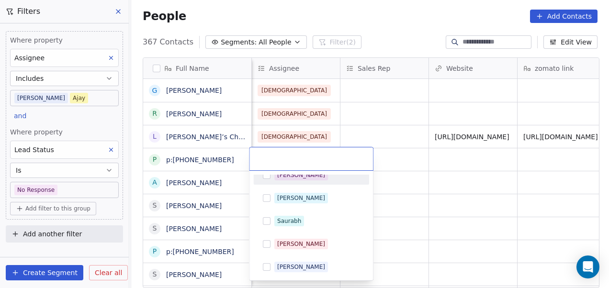
scroll to position [216, 0]
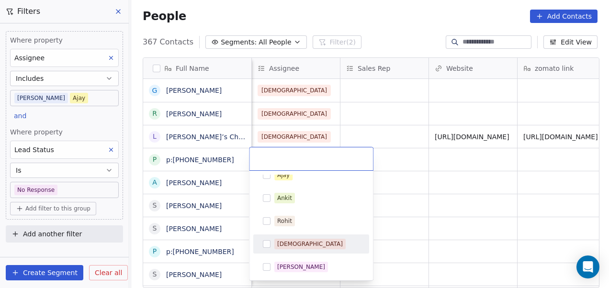
click at [303, 243] on div "[DEMOGRAPHIC_DATA]" at bounding box center [316, 244] width 85 height 11
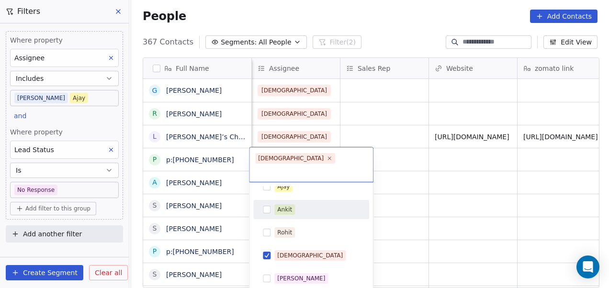
click at [398, 153] on html "On2Cook India Pvt. Ltd. Contacts People Marketing Workflows Campaigns Metrics &…" at bounding box center [304, 144] width 609 height 288
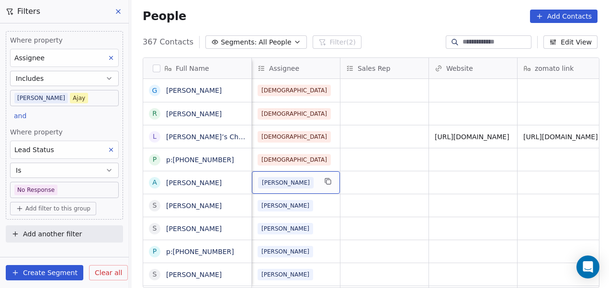
click at [320, 179] on div "[PERSON_NAME]" at bounding box center [296, 182] width 88 height 22
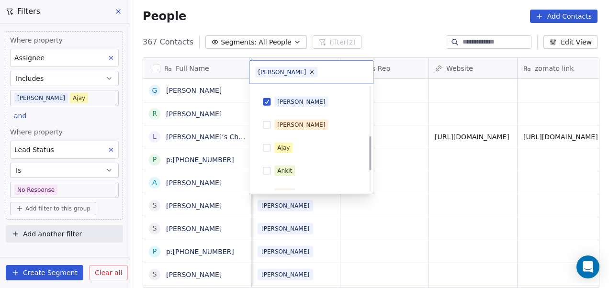
scroll to position [151, 0]
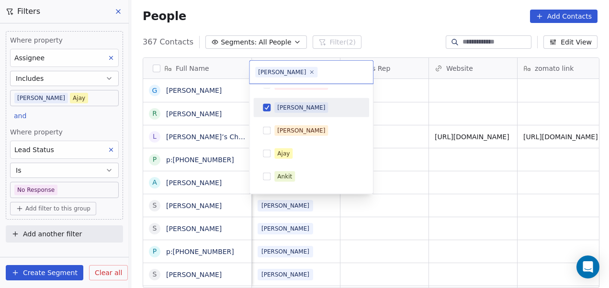
click at [319, 108] on div "[PERSON_NAME]" at bounding box center [316, 107] width 85 height 11
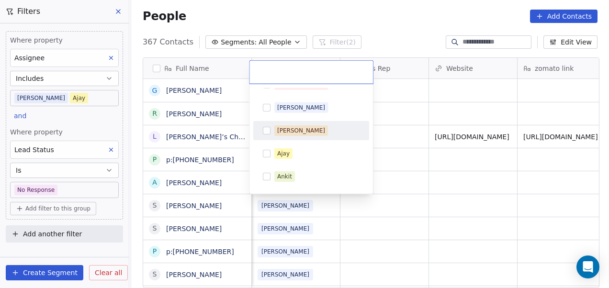
scroll to position [216, 0]
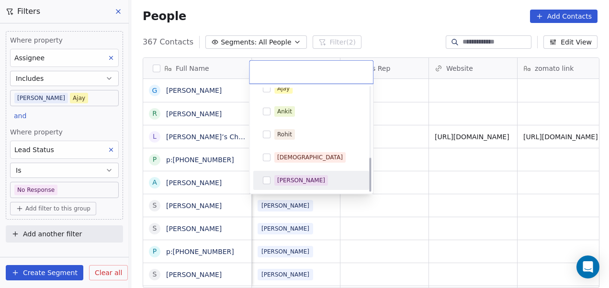
click at [305, 177] on span "[PERSON_NAME]" at bounding box center [301, 180] width 54 height 11
click at [389, 173] on html "On2Cook India Pvt. Ltd. Contacts People Marketing Workflows Campaigns Metrics &…" at bounding box center [304, 144] width 609 height 288
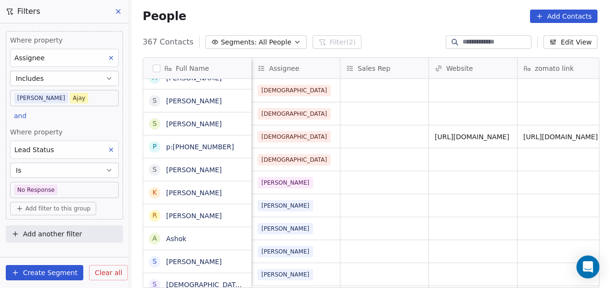
scroll to position [0, 0]
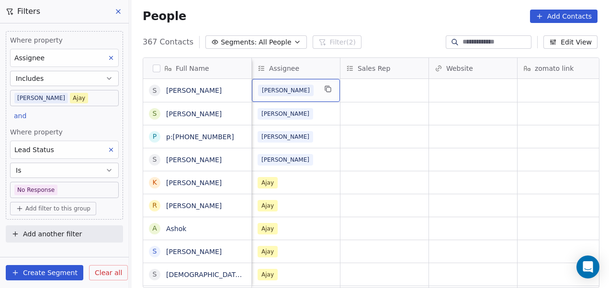
click at [290, 87] on div "[PERSON_NAME]" at bounding box center [287, 90] width 58 height 11
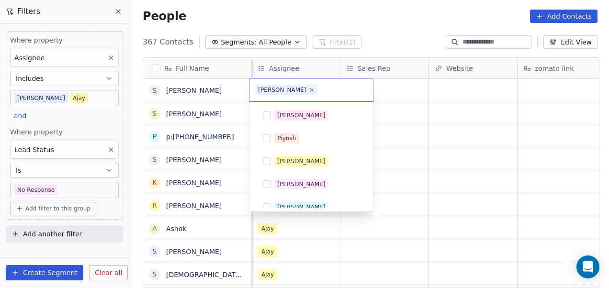
scroll to position [78, 0]
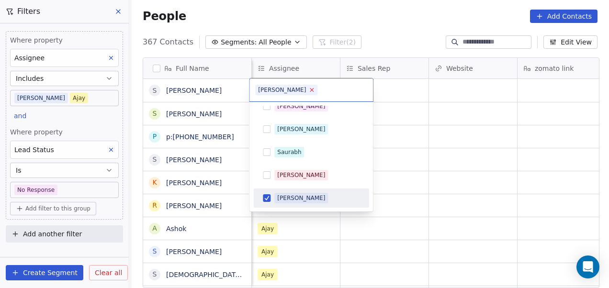
click at [309, 90] on icon at bounding box center [312, 90] width 6 height 6
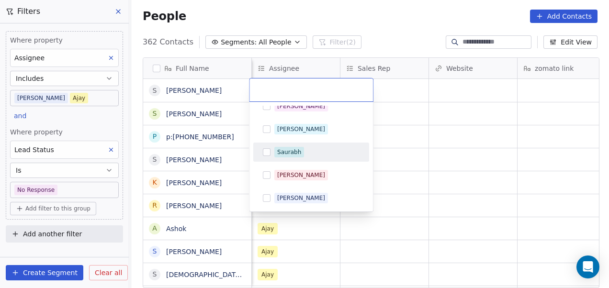
scroll to position [216, 0]
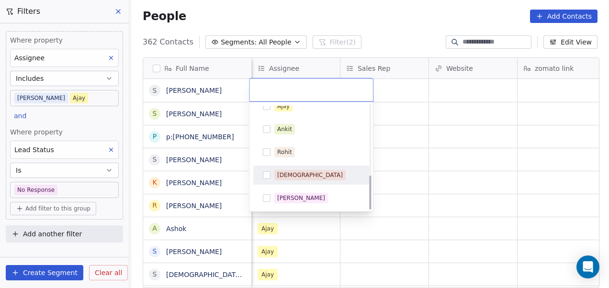
click at [295, 178] on div "[DEMOGRAPHIC_DATA]" at bounding box center [310, 175] width 66 height 9
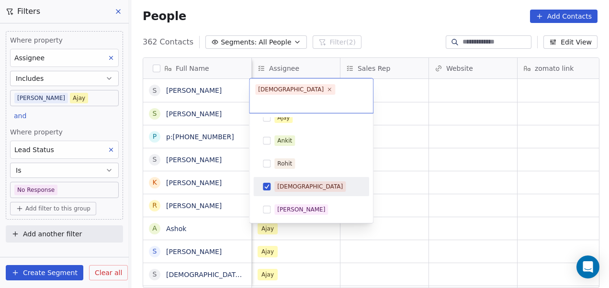
click at [455, 87] on html "On2Cook India Pvt. Ltd. Contacts People Marketing Workflows Campaigns Metrics &…" at bounding box center [304, 144] width 609 height 288
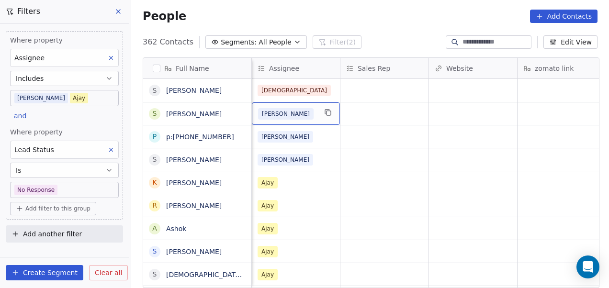
click at [294, 114] on div "[PERSON_NAME]" at bounding box center [287, 113] width 58 height 11
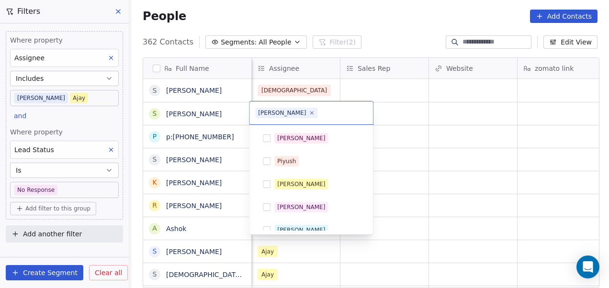
scroll to position [78, 0]
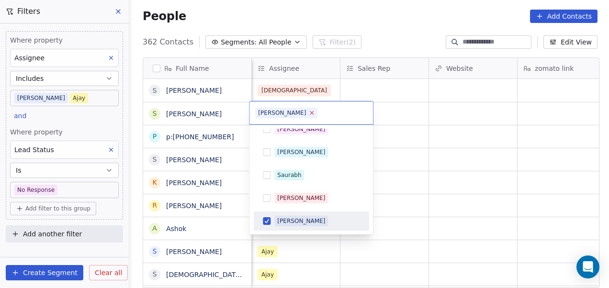
click at [310, 114] on icon at bounding box center [311, 112] width 3 height 3
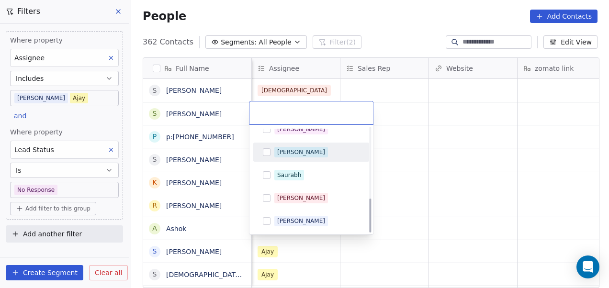
scroll to position [216, 0]
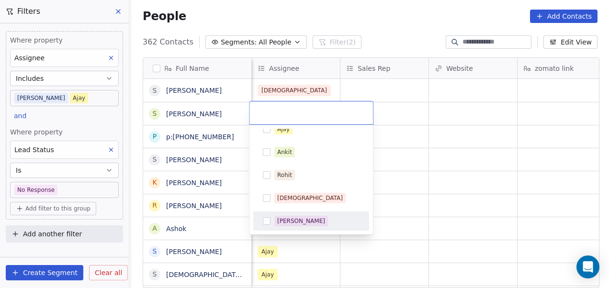
click at [309, 218] on div "[PERSON_NAME]" at bounding box center [316, 221] width 85 height 11
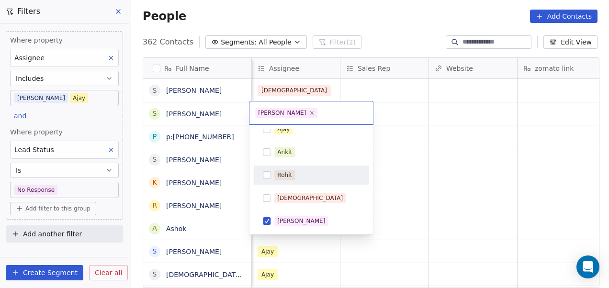
click at [398, 134] on html "On2Cook India Pvt. Ltd. Contacts People Marketing Workflows Campaigns Metrics &…" at bounding box center [304, 144] width 609 height 288
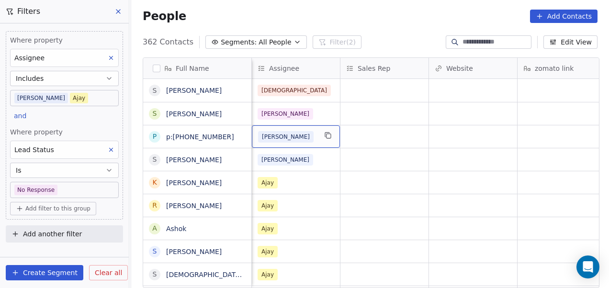
click at [291, 134] on div "[PERSON_NAME]" at bounding box center [287, 136] width 58 height 11
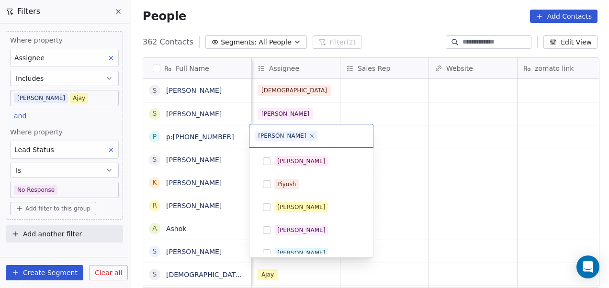
scroll to position [78, 0]
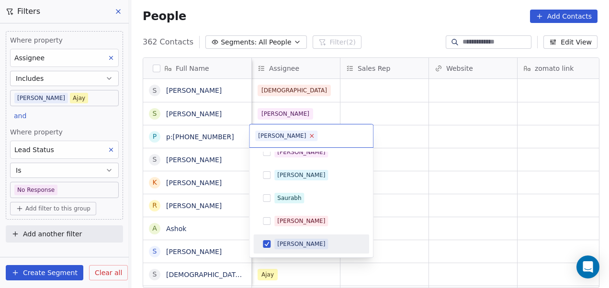
click at [309, 134] on icon at bounding box center [312, 136] width 6 height 6
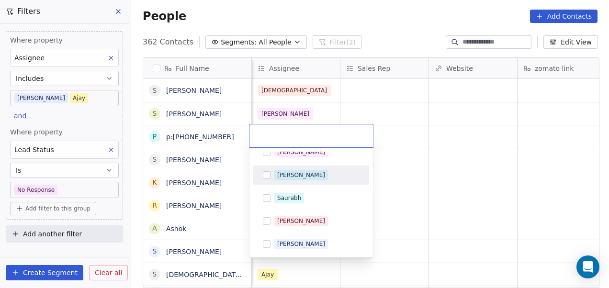
scroll to position [216, 0]
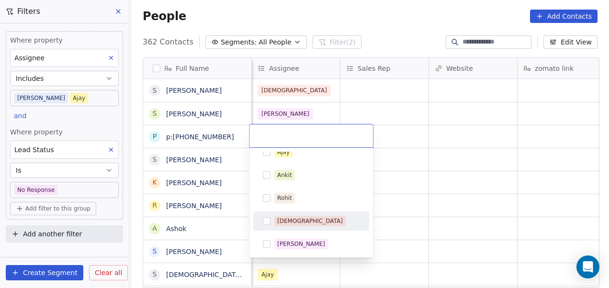
click at [298, 221] on span "[DEMOGRAPHIC_DATA]" at bounding box center [309, 221] width 71 height 11
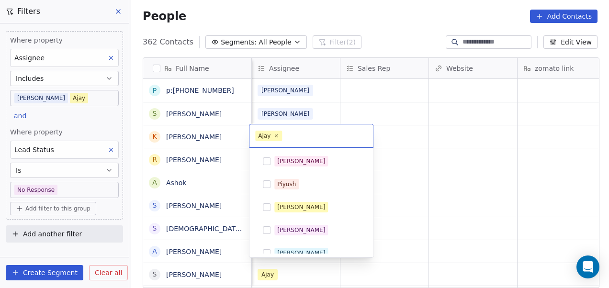
click at [449, 127] on html "On2Cook India Pvt. Ltd. Contacts People Marketing Workflows Campaigns Metrics &…" at bounding box center [304, 144] width 609 height 288
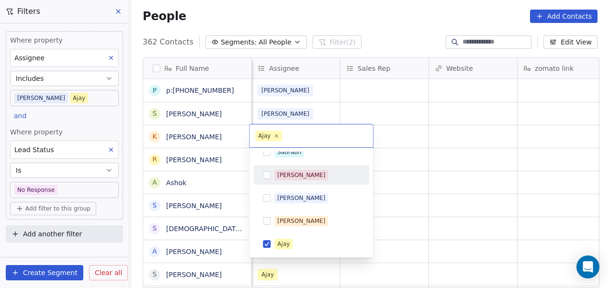
click at [439, 138] on html "On2Cook India Pvt. Ltd. Contacts People Marketing Workflows Campaigns Metrics &…" at bounding box center [304, 144] width 609 height 288
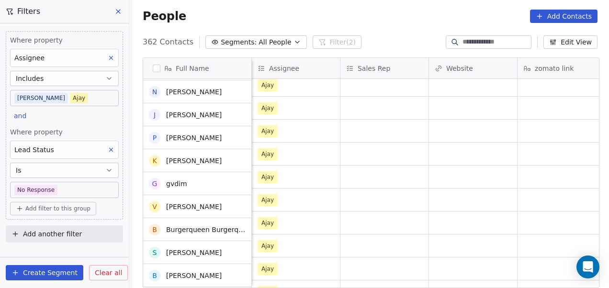
scroll to position [4500, 0]
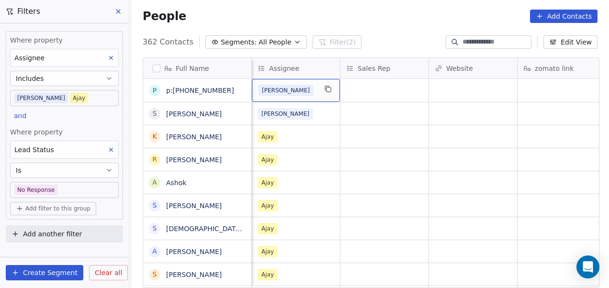
click at [278, 88] on span "[PERSON_NAME]" at bounding box center [285, 90] width 55 height 11
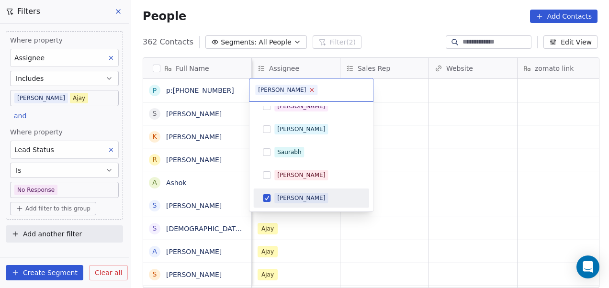
click at [309, 89] on icon at bounding box center [312, 90] width 6 height 6
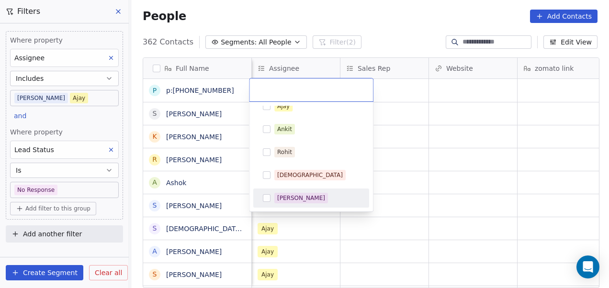
click at [303, 194] on div "[PERSON_NAME]" at bounding box center [301, 198] width 48 height 9
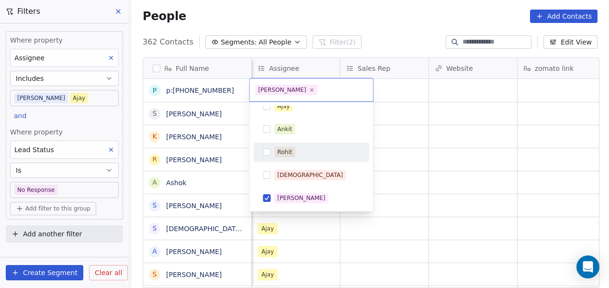
click at [421, 119] on html "On2Cook India Pvt. Ltd. Contacts People Marketing Workflows Campaigns Metrics &…" at bounding box center [304, 144] width 609 height 288
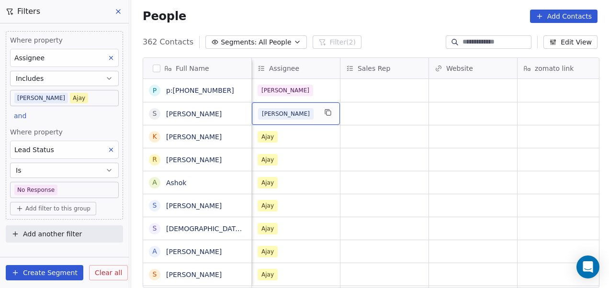
click at [290, 115] on div "[PERSON_NAME]" at bounding box center [287, 113] width 58 height 11
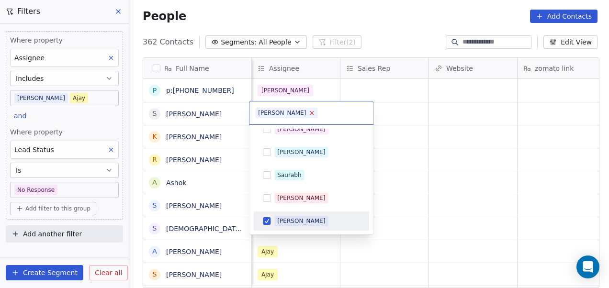
click at [309, 113] on icon at bounding box center [312, 113] width 6 height 6
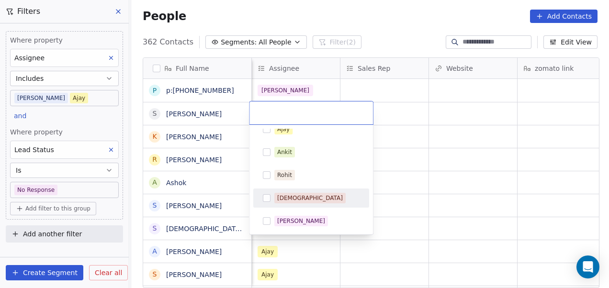
click at [296, 199] on div "[DEMOGRAPHIC_DATA]" at bounding box center [310, 198] width 66 height 9
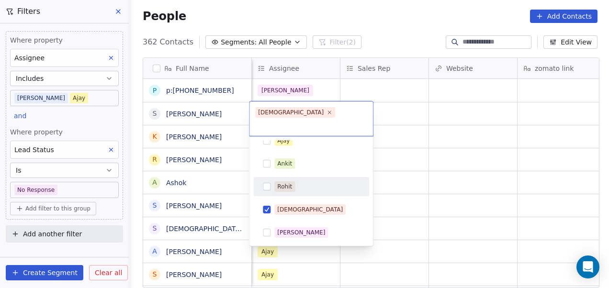
click at [403, 152] on html "On2Cook India Pvt. Ltd. Contacts People Marketing Workflows Campaigns Metrics &…" at bounding box center [304, 144] width 609 height 288
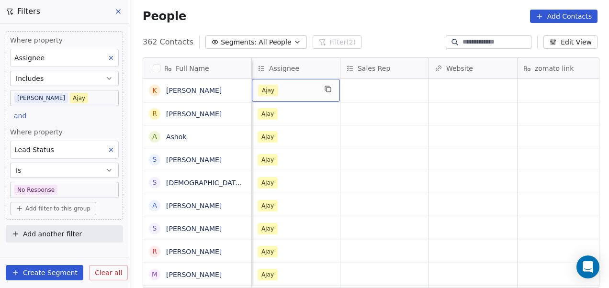
click at [305, 88] on div "Ajay" at bounding box center [287, 90] width 58 height 11
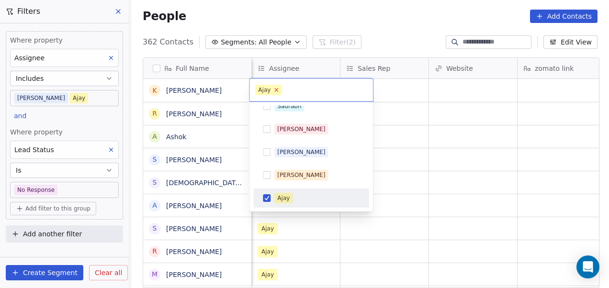
click at [275, 90] on icon at bounding box center [276, 90] width 3 height 3
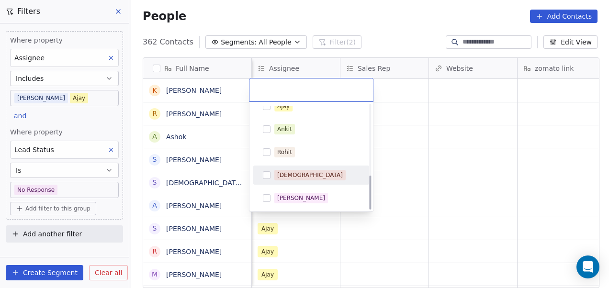
click at [297, 171] on span "[DEMOGRAPHIC_DATA]" at bounding box center [309, 175] width 71 height 11
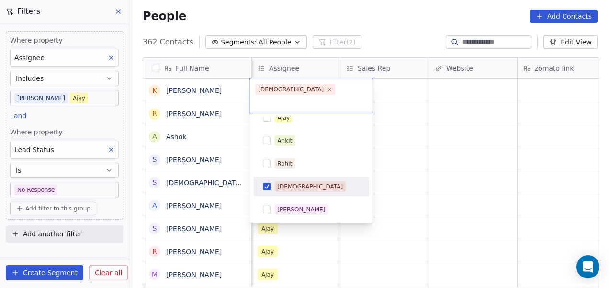
click at [391, 149] on html "On2Cook India Pvt. Ltd. Contacts People Marketing Workflows Campaigns Metrics &…" at bounding box center [304, 144] width 609 height 288
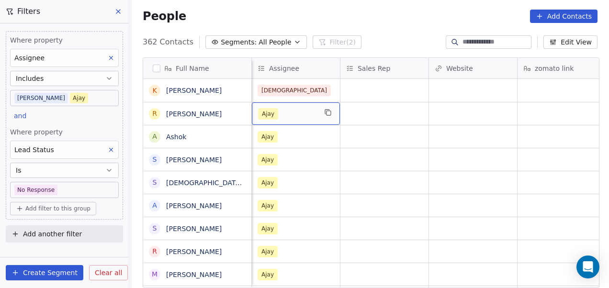
click at [285, 109] on div "Ajay" at bounding box center [287, 113] width 58 height 11
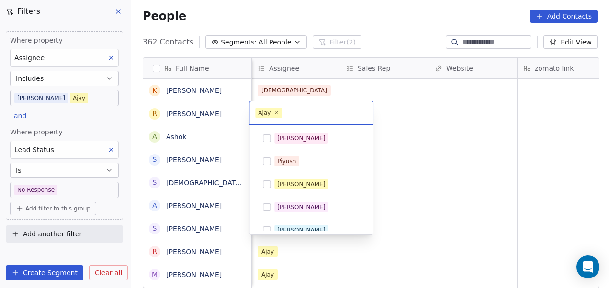
scroll to position [124, 0]
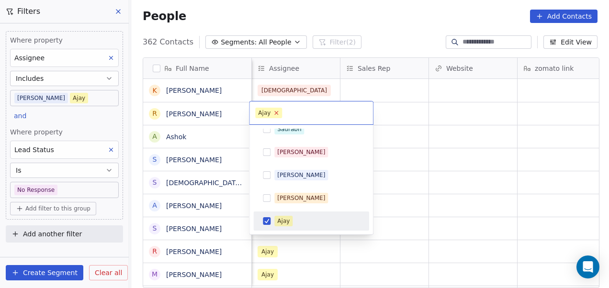
click at [275, 112] on icon at bounding box center [276, 113] width 6 height 6
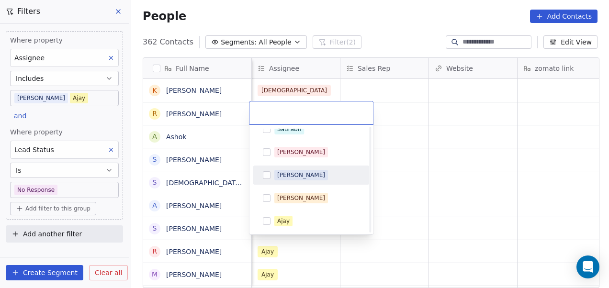
scroll to position [216, 0]
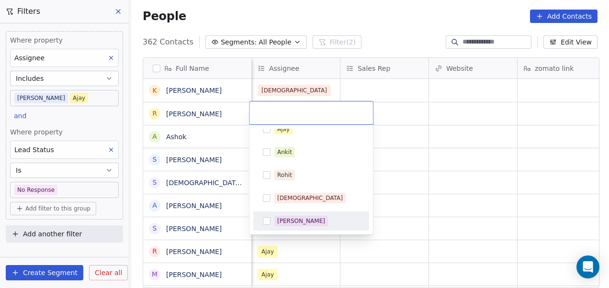
click at [300, 213] on div "[PERSON_NAME]" at bounding box center [311, 220] width 108 height 15
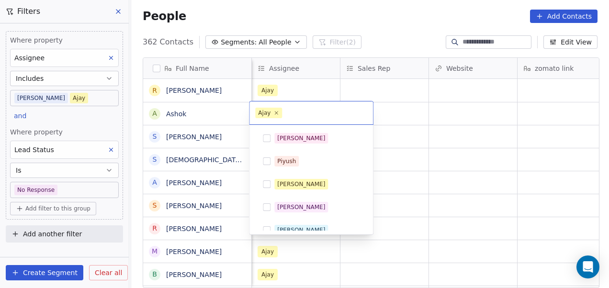
click at [387, 159] on html "On2Cook India Pvt. Ltd. Contacts People Marketing Workflows Campaigns Metrics &…" at bounding box center [304, 144] width 609 height 288
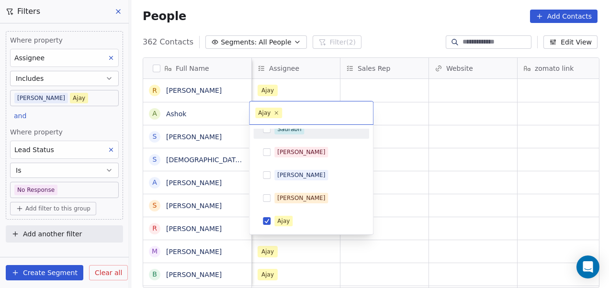
click at [294, 92] on html "On2Cook India Pvt. Ltd. Contacts People Marketing Workflows Campaigns Metrics &…" at bounding box center [304, 144] width 609 height 288
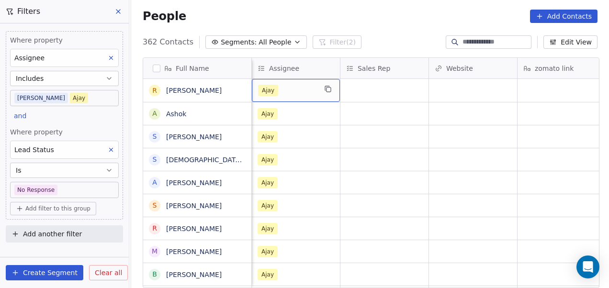
click at [277, 92] on div "Ajay" at bounding box center [287, 90] width 58 height 11
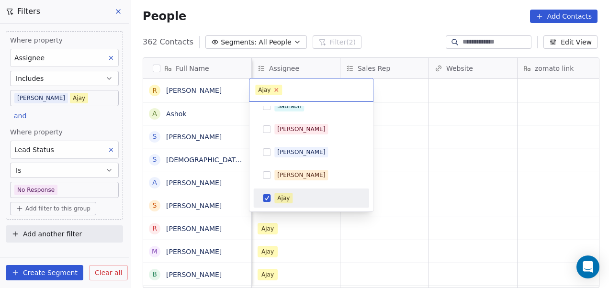
click at [276, 91] on icon at bounding box center [276, 90] width 6 height 6
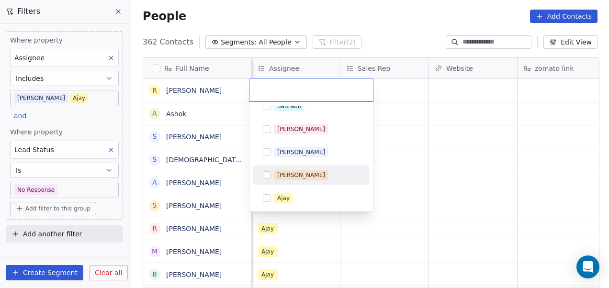
scroll to position [216, 0]
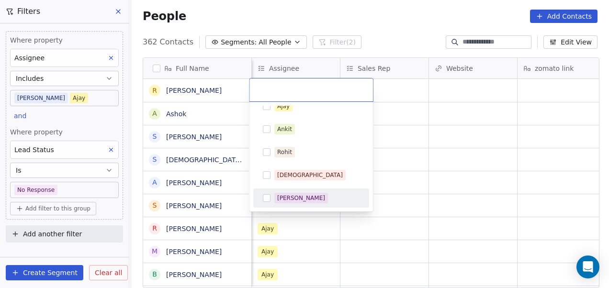
click at [298, 196] on div "[PERSON_NAME]" at bounding box center [301, 198] width 48 height 9
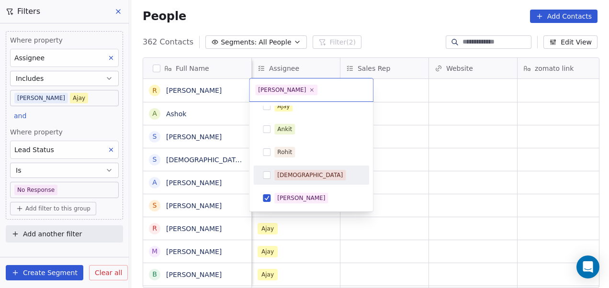
click at [407, 134] on html "On2Cook India Pvt. Ltd. Contacts People Marketing Workflows Campaigns Metrics &…" at bounding box center [304, 144] width 609 height 288
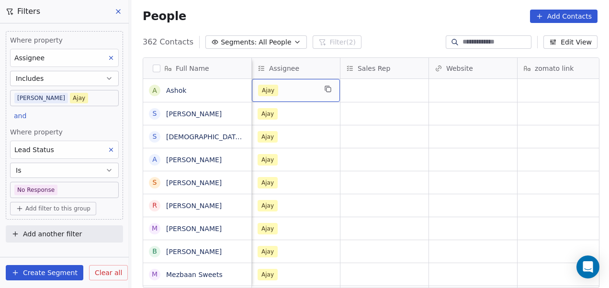
click at [294, 93] on div "Ajay" at bounding box center [287, 90] width 58 height 11
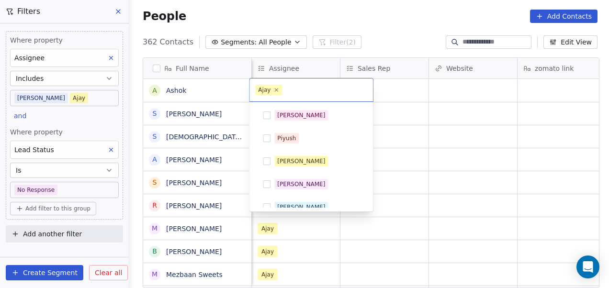
scroll to position [124, 0]
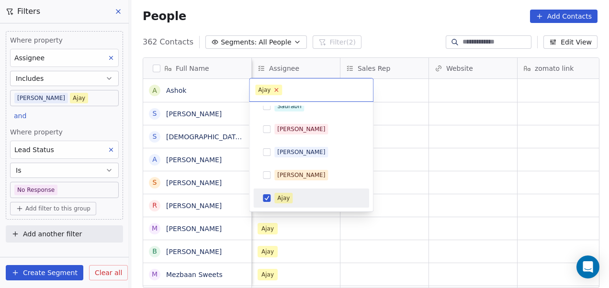
click at [277, 92] on icon at bounding box center [276, 90] width 6 height 6
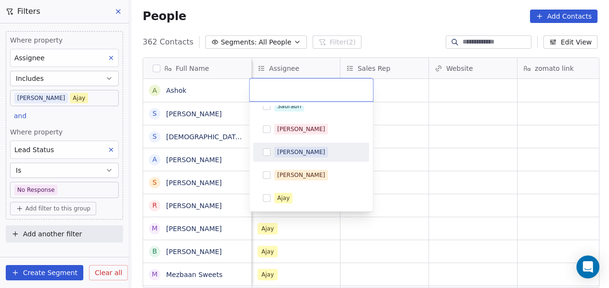
scroll to position [216, 0]
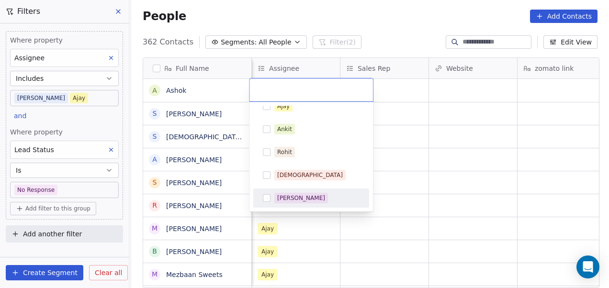
click at [303, 193] on span "[PERSON_NAME]" at bounding box center [301, 198] width 54 height 11
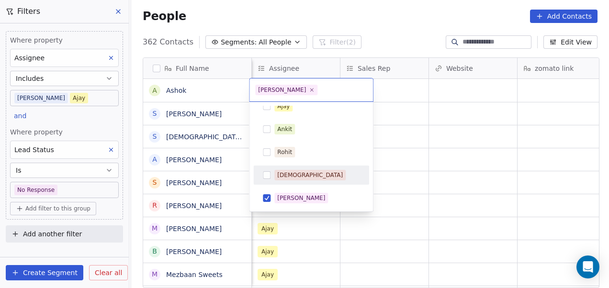
click at [384, 149] on html "On2Cook India Pvt. Ltd. Contacts People Marketing Workflows Campaigns Metrics &…" at bounding box center [304, 144] width 609 height 288
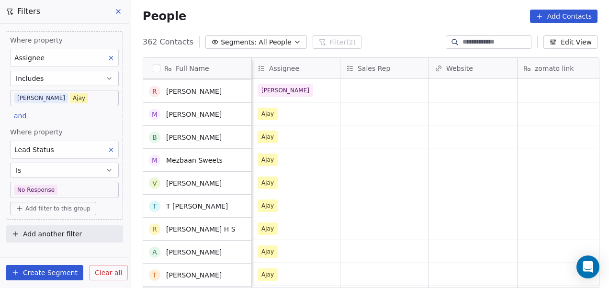
scroll to position [0, 0]
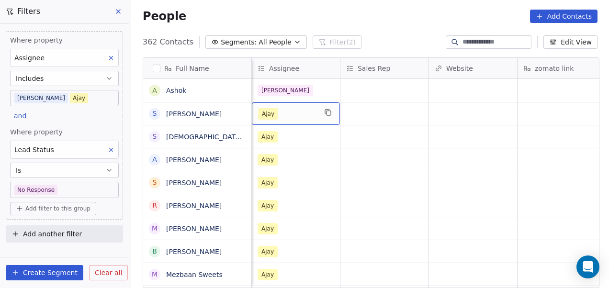
click at [298, 111] on div "Ajay" at bounding box center [287, 113] width 58 height 11
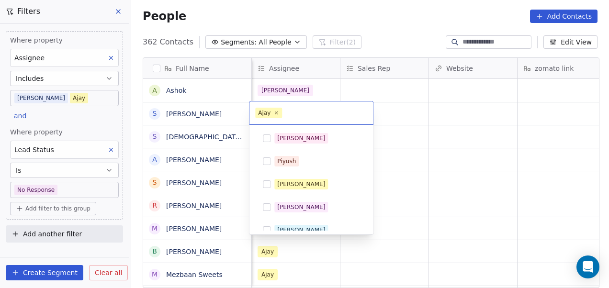
scroll to position [124, 0]
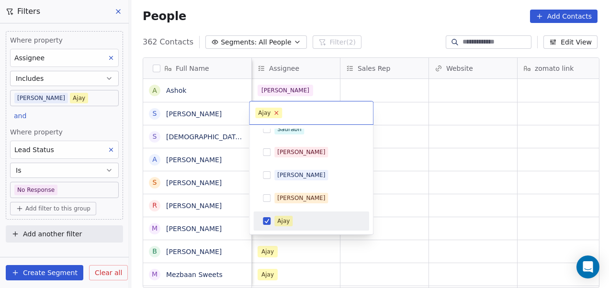
click at [276, 111] on icon at bounding box center [276, 113] width 6 height 6
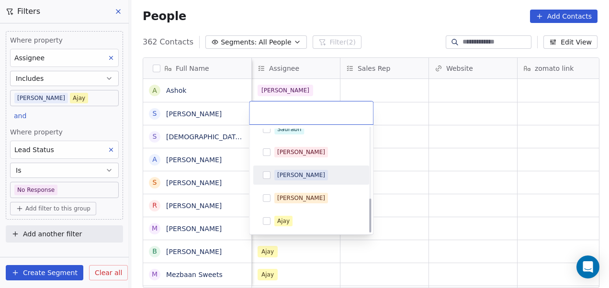
scroll to position [216, 0]
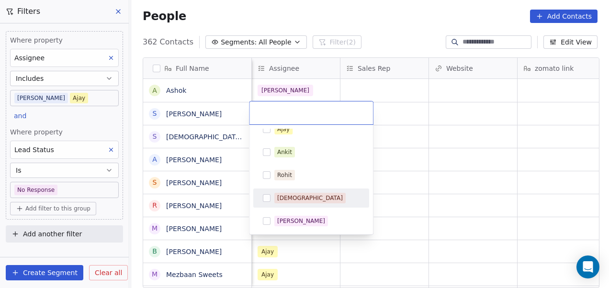
click at [297, 201] on span "[DEMOGRAPHIC_DATA]" at bounding box center [309, 198] width 71 height 11
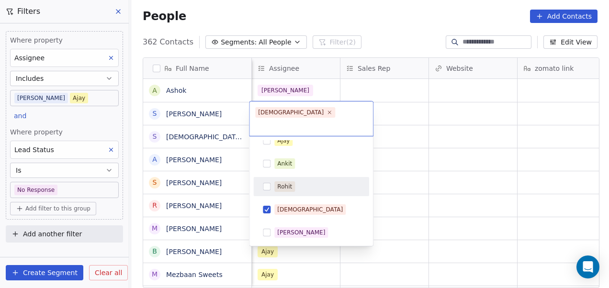
click at [420, 169] on html "On2Cook India Pvt. Ltd. Contacts People Marketing Workflows Campaigns Metrics &…" at bounding box center [304, 144] width 609 height 288
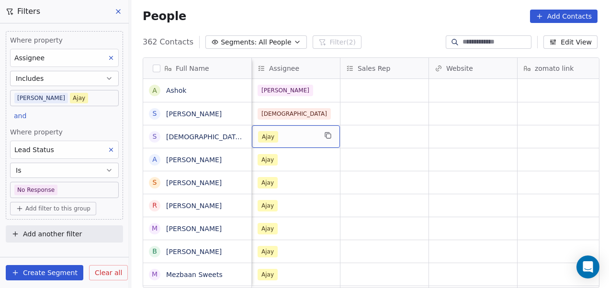
click at [312, 133] on div "Ajay" at bounding box center [287, 136] width 58 height 11
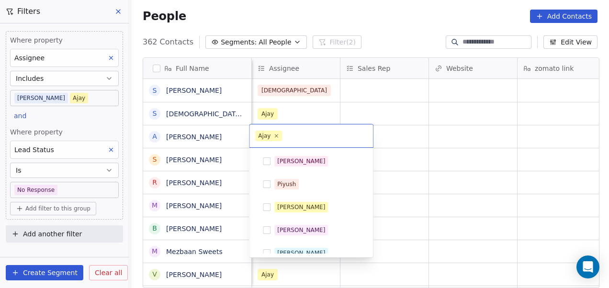
scroll to position [124, 0]
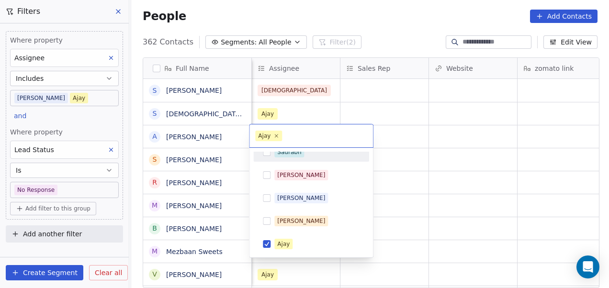
click at [288, 112] on html "On2Cook India Pvt. Ltd. Contacts People Marketing Workflows Campaigns Metrics &…" at bounding box center [304, 144] width 609 height 288
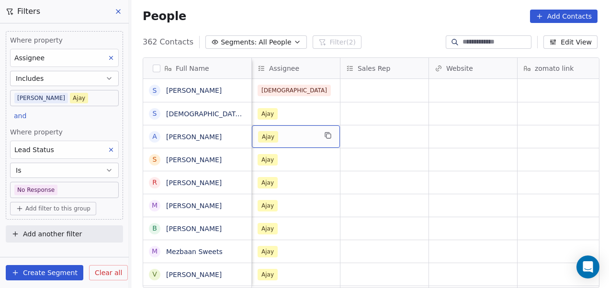
click at [288, 112] on html "On2Cook India Pvt. Ltd. Contacts People Marketing Workflows Campaigns Metrics &…" at bounding box center [304, 144] width 609 height 288
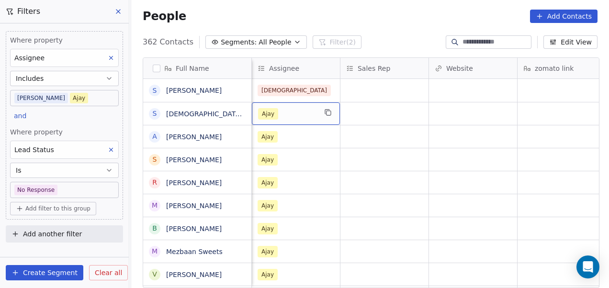
click at [272, 112] on span "Ajay" at bounding box center [268, 113] width 20 height 11
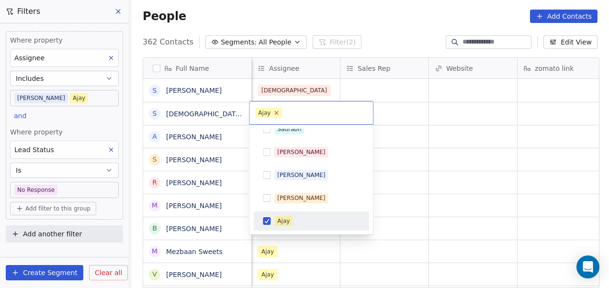
click at [276, 113] on icon at bounding box center [276, 112] width 3 height 3
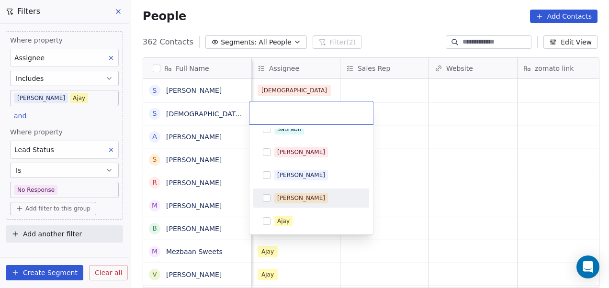
scroll to position [216, 0]
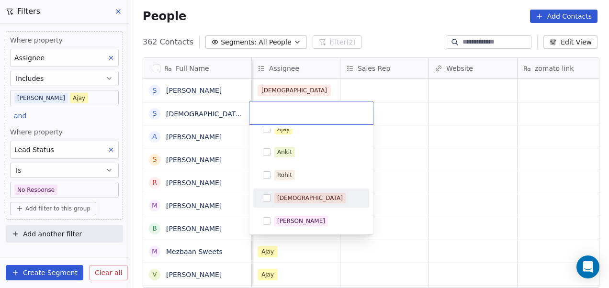
click at [306, 196] on div "[DEMOGRAPHIC_DATA]" at bounding box center [316, 198] width 85 height 11
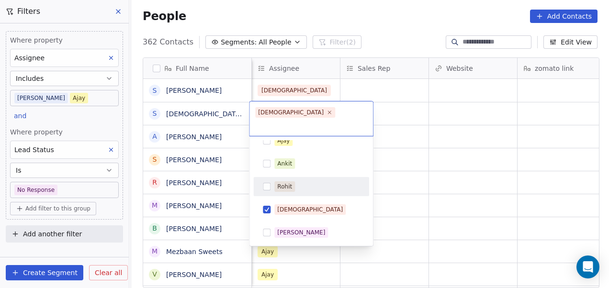
click at [405, 162] on html "On2Cook India Pvt. Ltd. Contacts People Marketing Workflows Campaigns Metrics &…" at bounding box center [304, 144] width 609 height 288
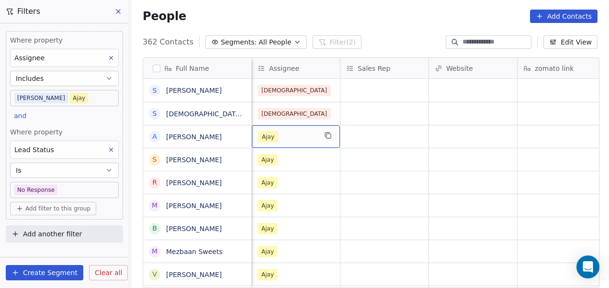
click at [307, 132] on div "Ajay" at bounding box center [287, 136] width 58 height 11
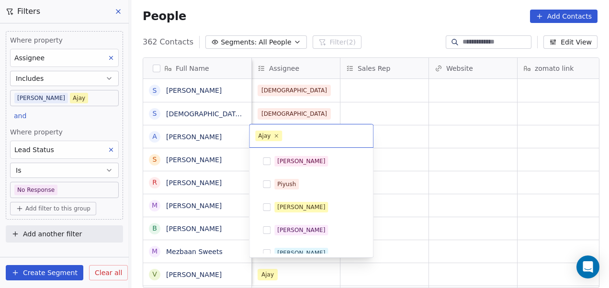
scroll to position [124, 0]
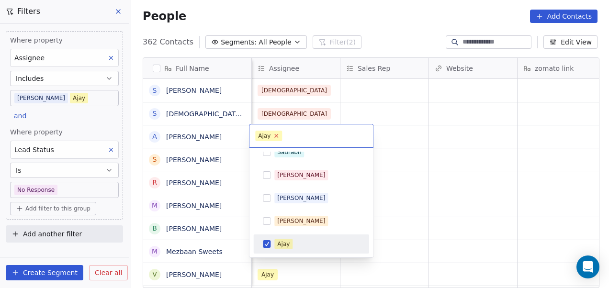
click at [274, 136] on icon at bounding box center [276, 136] width 6 height 6
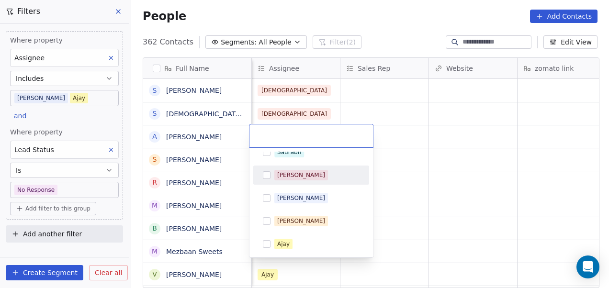
scroll to position [216, 0]
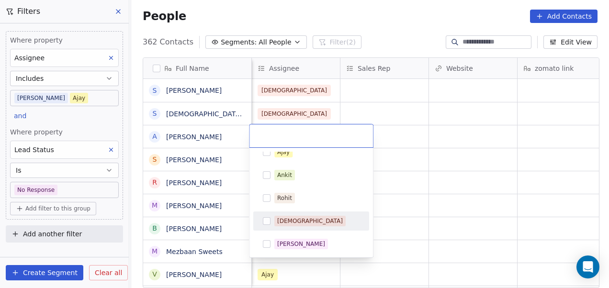
click at [310, 224] on div "[DEMOGRAPHIC_DATA]" at bounding box center [316, 221] width 85 height 11
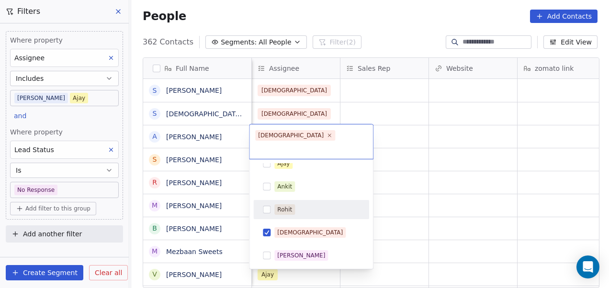
click at [428, 174] on html "On2Cook India Pvt. Ltd. Contacts People Marketing Workflows Campaigns Metrics &…" at bounding box center [304, 144] width 609 height 288
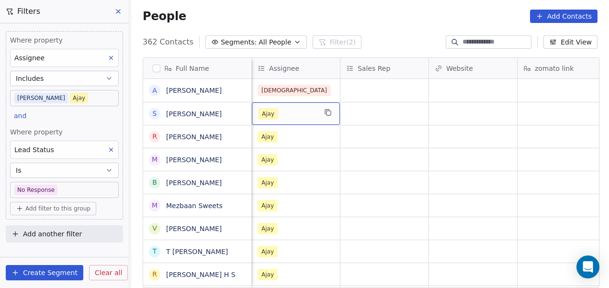
click at [292, 110] on div "Ajay" at bounding box center [287, 113] width 58 height 11
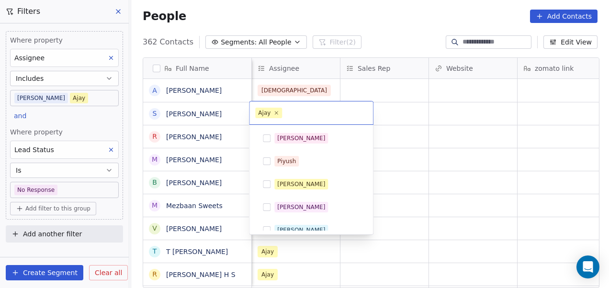
scroll to position [124, 0]
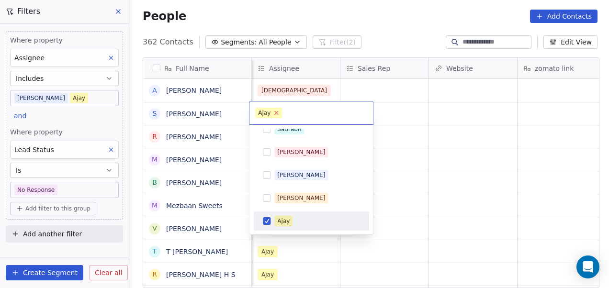
click at [277, 111] on icon at bounding box center [276, 112] width 3 height 3
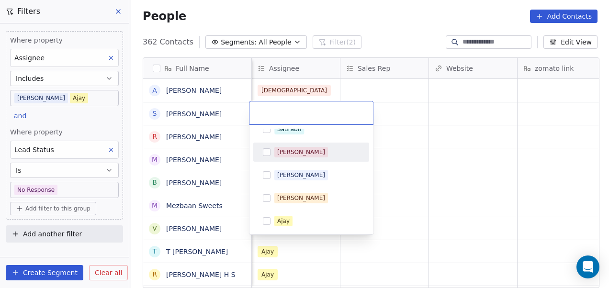
scroll to position [216, 0]
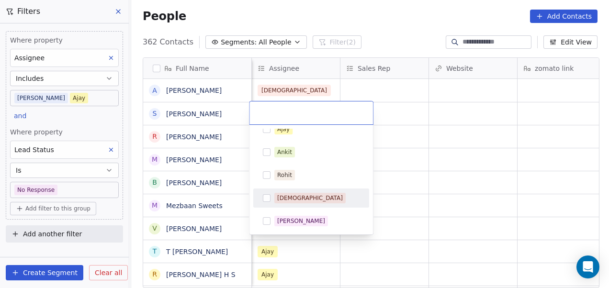
click at [301, 193] on div "[DEMOGRAPHIC_DATA]" at bounding box center [316, 198] width 85 height 11
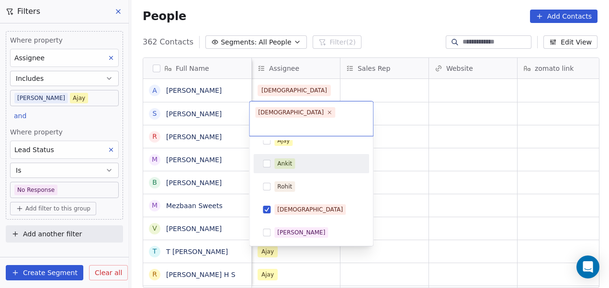
click at [411, 128] on html "On2Cook India Pvt. Ltd. Contacts People Marketing Workflows Campaigns Metrics &…" at bounding box center [304, 144] width 609 height 288
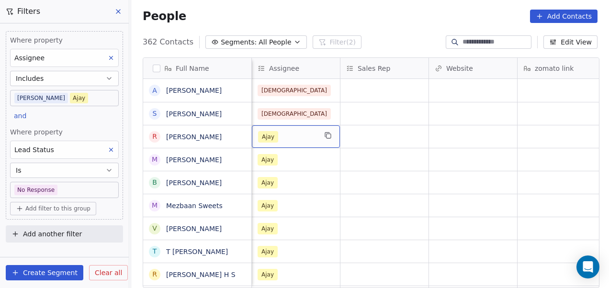
click at [293, 133] on div "Ajay" at bounding box center [287, 136] width 58 height 11
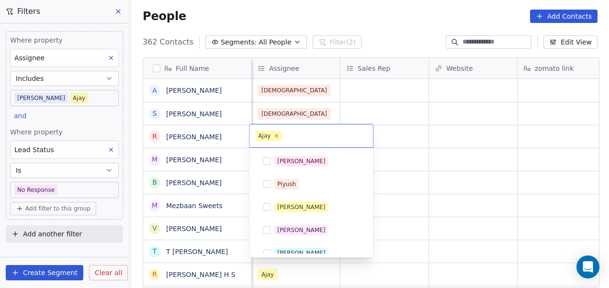
scroll to position [124, 0]
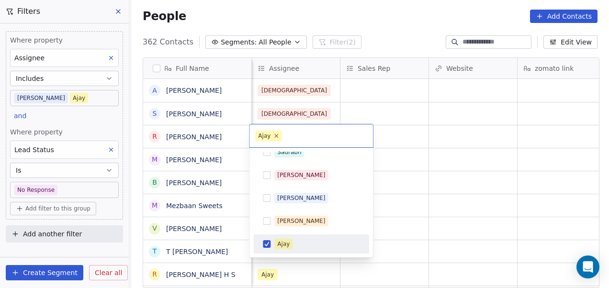
click at [276, 136] on icon at bounding box center [276, 136] width 6 height 6
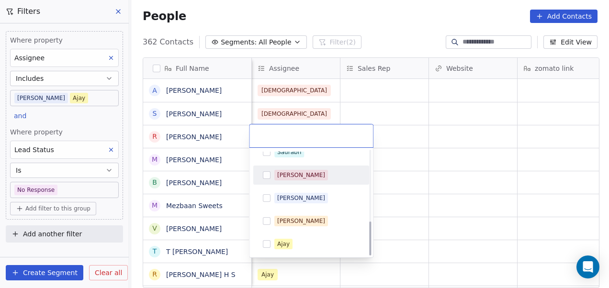
scroll to position [216, 0]
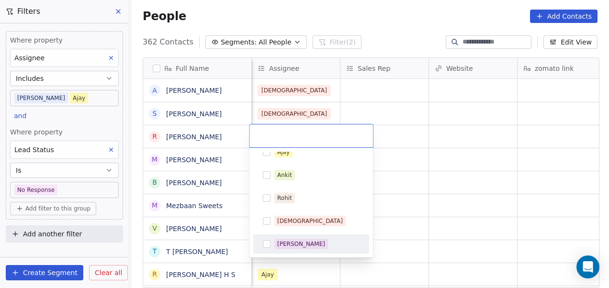
click at [317, 244] on div "[PERSON_NAME]" at bounding box center [316, 244] width 85 height 11
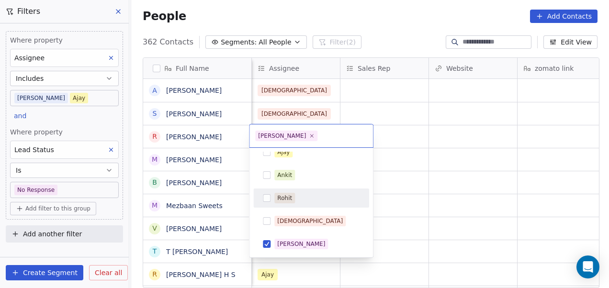
click at [417, 174] on html "On2Cook India Pvt. Ltd. Contacts People Marketing Workflows Campaigns Metrics &…" at bounding box center [304, 144] width 609 height 288
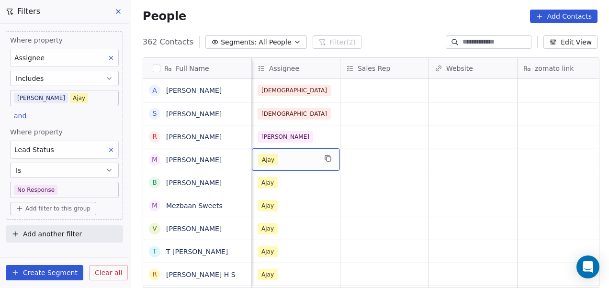
click at [288, 155] on div "Ajay" at bounding box center [287, 159] width 58 height 11
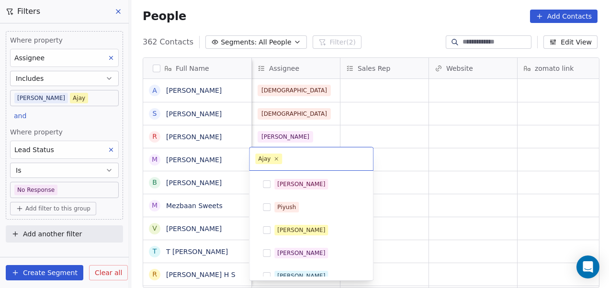
scroll to position [124, 0]
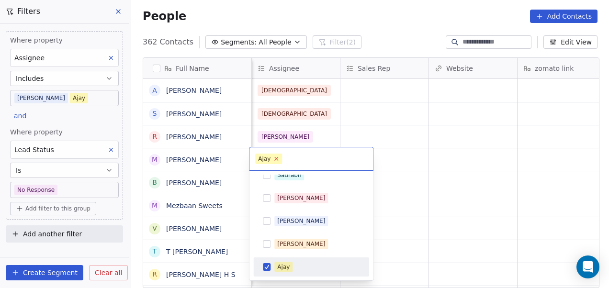
click at [276, 156] on icon at bounding box center [276, 158] width 6 height 6
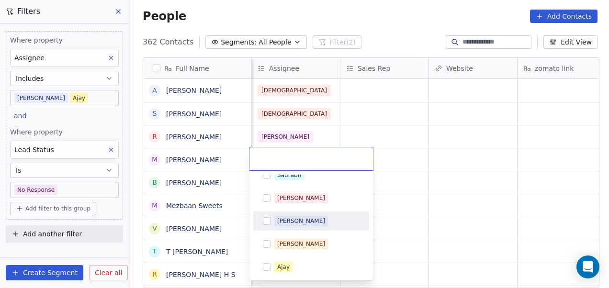
scroll to position [216, 0]
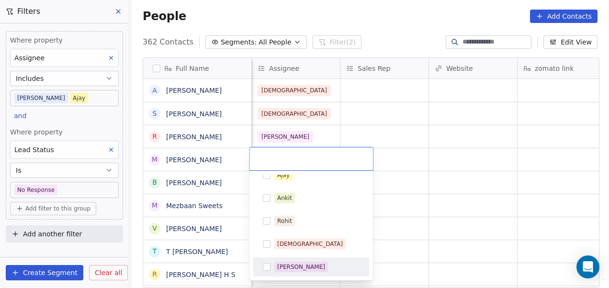
click at [310, 262] on div "[PERSON_NAME]" at bounding box center [316, 267] width 85 height 11
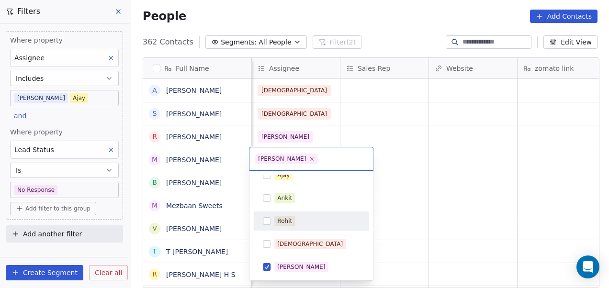
click at [432, 133] on html "On2Cook India Pvt. Ltd. Contacts People Marketing Workflows Campaigns Metrics &…" at bounding box center [304, 144] width 609 height 288
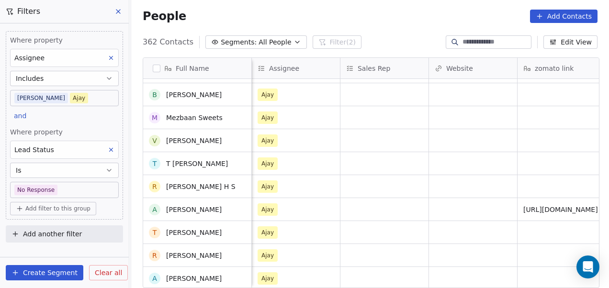
scroll to position [57, 0]
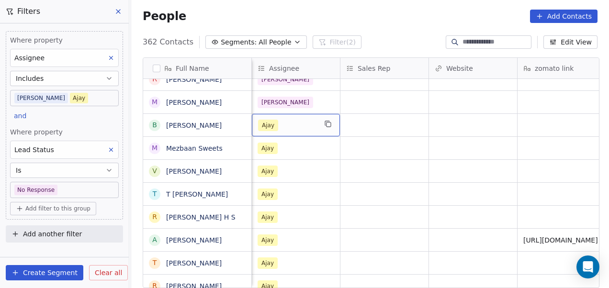
click at [295, 128] on div "Ajay" at bounding box center [287, 125] width 58 height 11
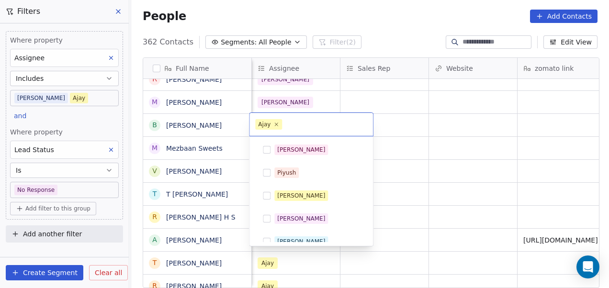
scroll to position [124, 0]
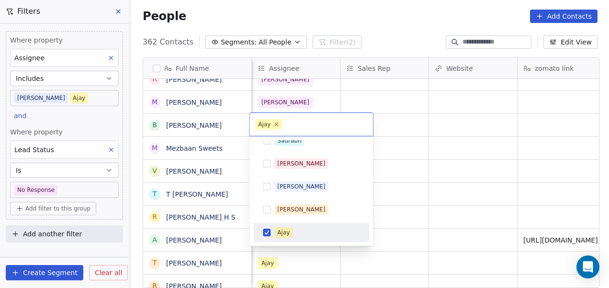
click at [275, 123] on icon at bounding box center [276, 124] width 6 height 6
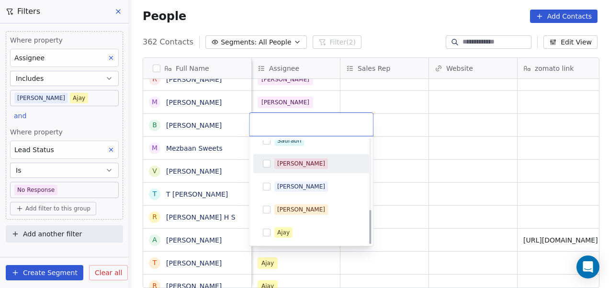
scroll to position [216, 0]
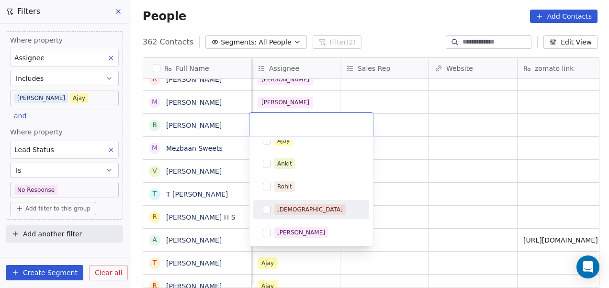
click at [295, 208] on div "[DEMOGRAPHIC_DATA]" at bounding box center [310, 209] width 66 height 9
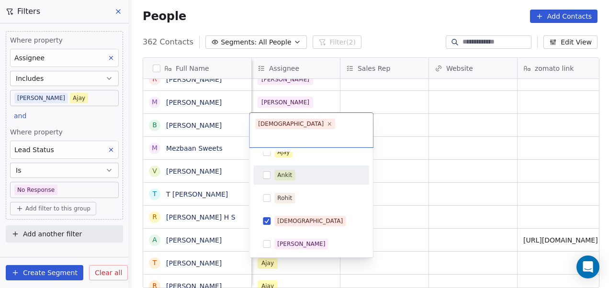
click at [389, 144] on html "On2Cook India Pvt. Ltd. Contacts People Marketing Workflows Campaigns Metrics &…" at bounding box center [304, 144] width 609 height 288
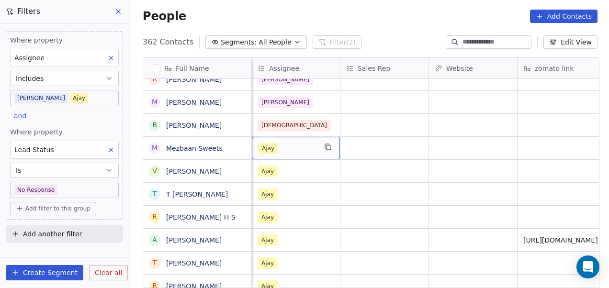
click at [307, 143] on div "Ajay" at bounding box center [287, 148] width 58 height 11
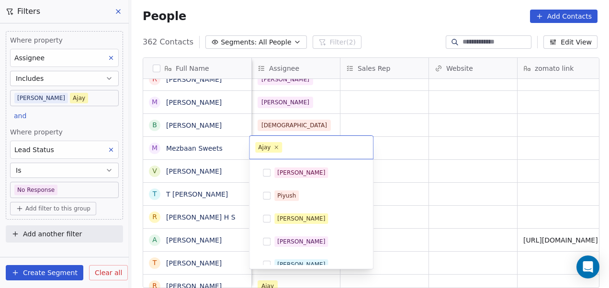
scroll to position [124, 0]
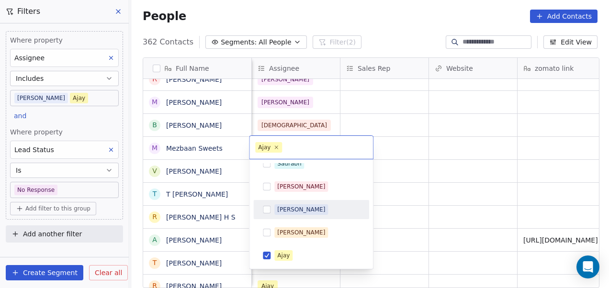
drag, startPoint x: 276, startPoint y: 149, endPoint x: 311, endPoint y: 201, distance: 63.7
click at [311, 201] on div "[PERSON_NAME] [PERSON_NAME] [PERSON_NAME] [PERSON_NAME] [PERSON_NAME] Saurabh […" at bounding box center [311, 202] width 124 height 134
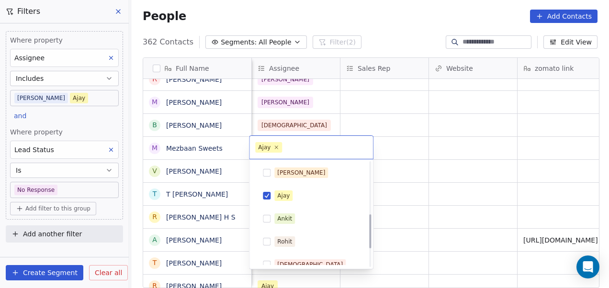
scroll to position [216, 0]
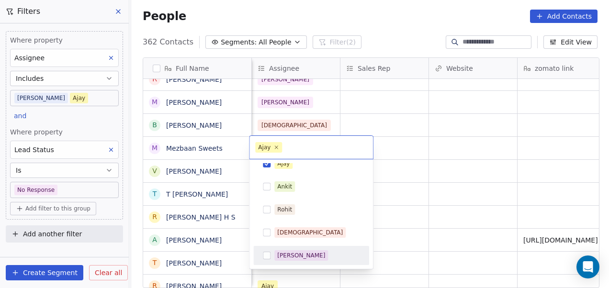
click at [311, 253] on div "[PERSON_NAME]" at bounding box center [316, 255] width 85 height 11
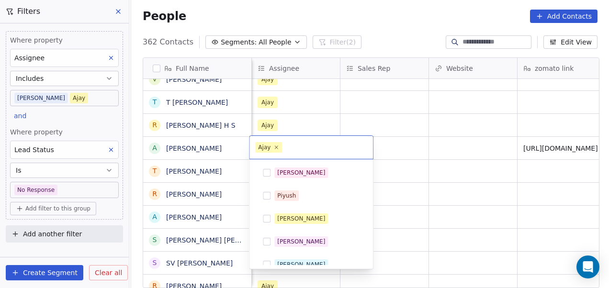
click at [267, 280] on div "Saurabh" at bounding box center [311, 287] width 108 height 15
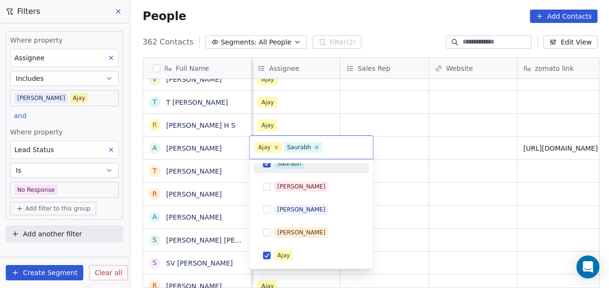
click at [267, 166] on button "Suggestions" at bounding box center [267, 164] width 8 height 8
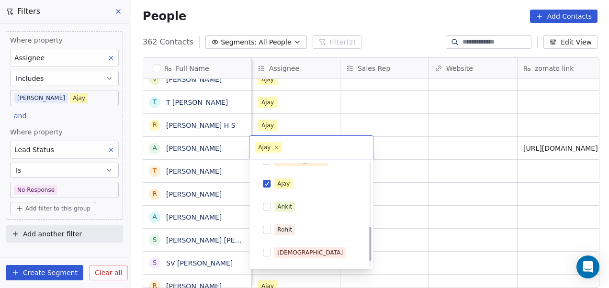
scroll to position [197, 0]
click at [271, 183] on div "Ajay" at bounding box center [311, 182] width 108 height 15
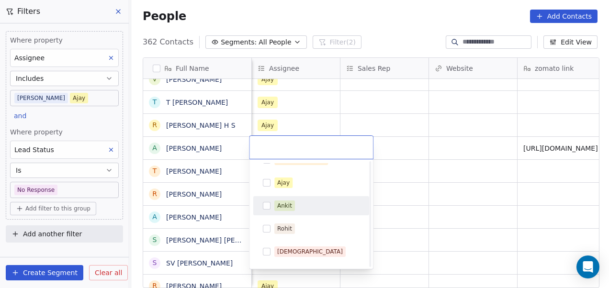
scroll to position [216, 0]
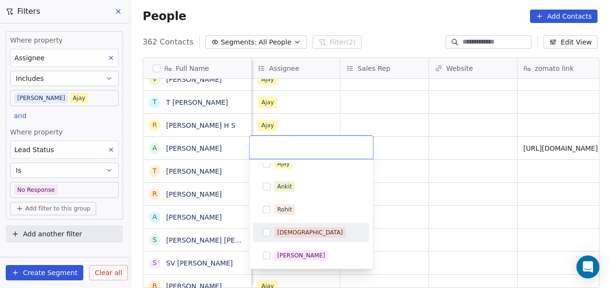
click at [320, 230] on div "[DEMOGRAPHIC_DATA]" at bounding box center [316, 232] width 85 height 11
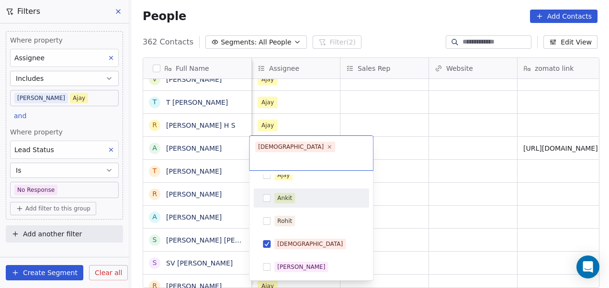
click at [410, 150] on html "On2Cook India Pvt. Ltd. Contacts People Marketing Workflows Campaigns Metrics &…" at bounding box center [304, 144] width 609 height 288
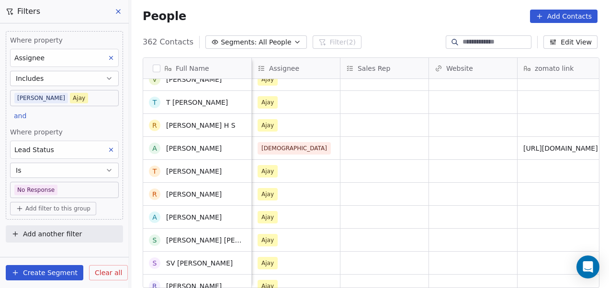
scroll to position [0, 0]
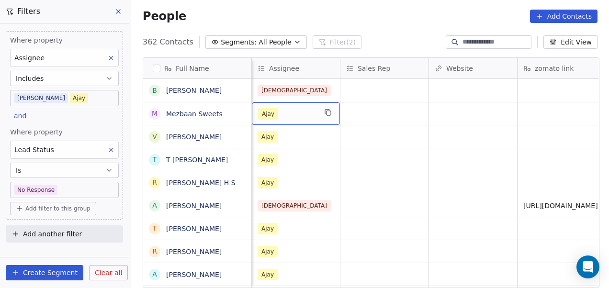
click at [295, 118] on div "Ajay" at bounding box center [287, 113] width 58 height 11
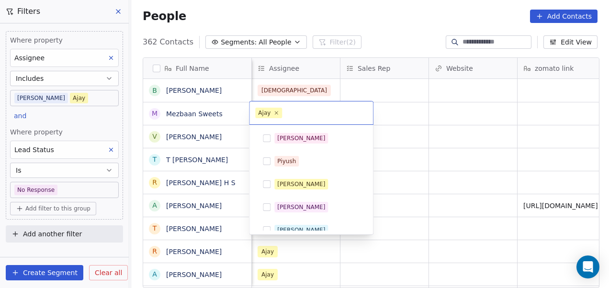
scroll to position [124, 0]
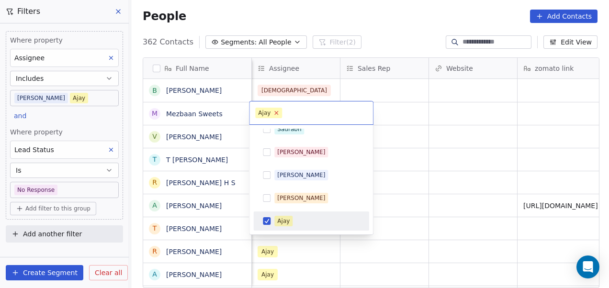
click at [275, 112] on icon at bounding box center [276, 112] width 3 height 3
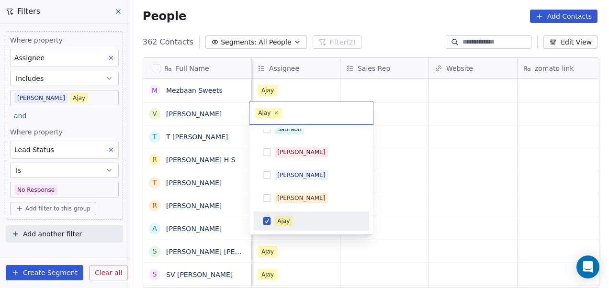
click at [299, 198] on div "[PERSON_NAME]" at bounding box center [311, 197] width 108 height 15
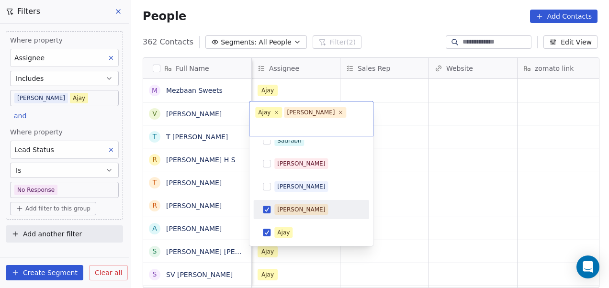
click at [312, 204] on div "[PERSON_NAME]" at bounding box center [316, 209] width 85 height 11
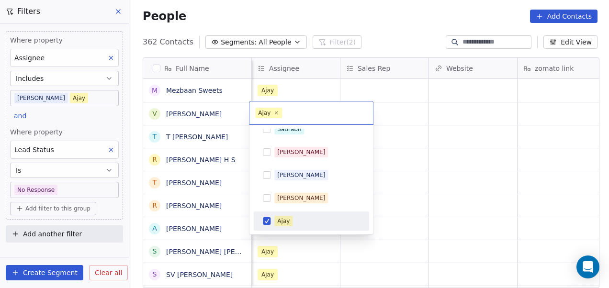
click at [305, 214] on div "Ajay" at bounding box center [311, 220] width 108 height 15
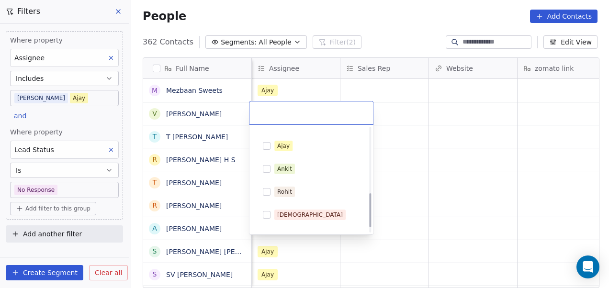
scroll to position [216, 0]
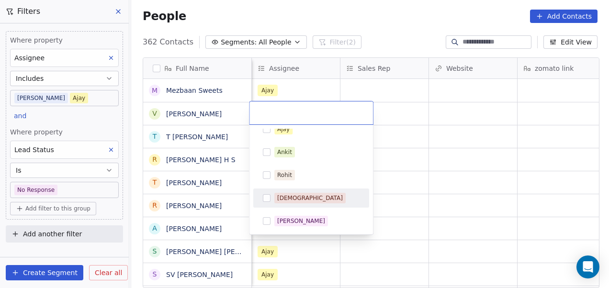
click at [312, 193] on div "[DEMOGRAPHIC_DATA]" at bounding box center [316, 198] width 85 height 11
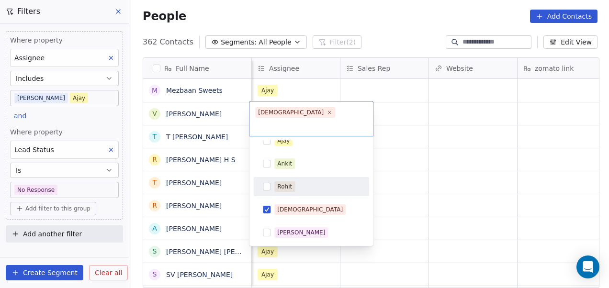
click at [409, 150] on html "On2Cook India Pvt. Ltd. Contacts People Marketing Workflows Campaigns Metrics &…" at bounding box center [304, 144] width 609 height 288
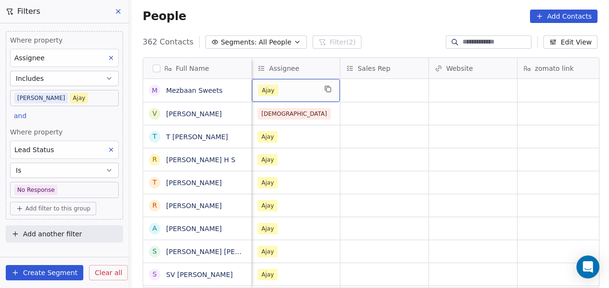
click at [295, 87] on div "Ajay" at bounding box center [287, 90] width 58 height 11
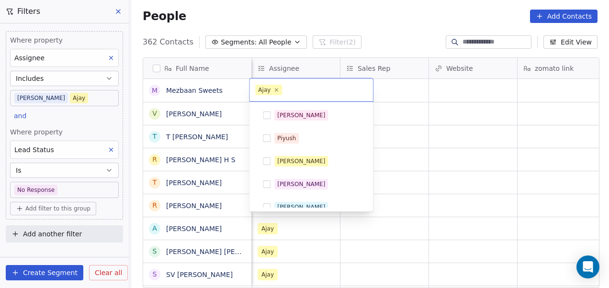
scroll to position [124, 0]
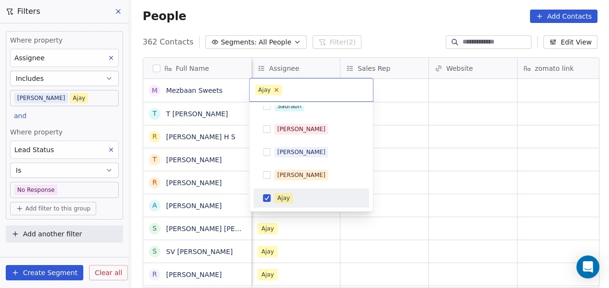
click at [275, 91] on icon at bounding box center [276, 90] width 3 height 3
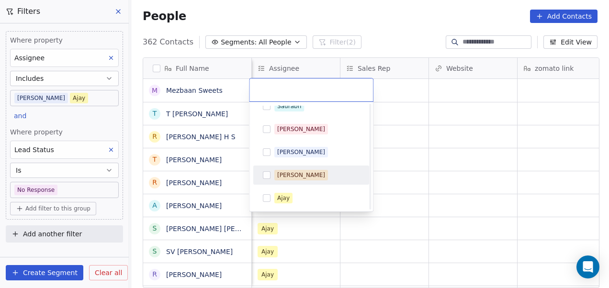
scroll to position [216, 0]
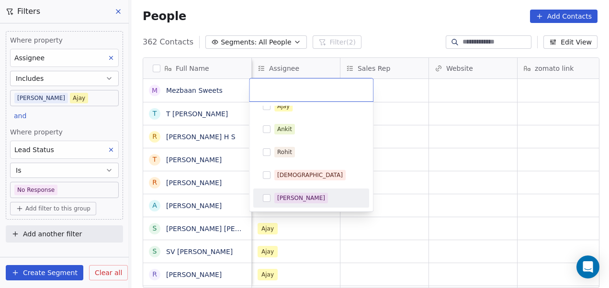
click at [306, 193] on span "[PERSON_NAME]" at bounding box center [301, 198] width 54 height 11
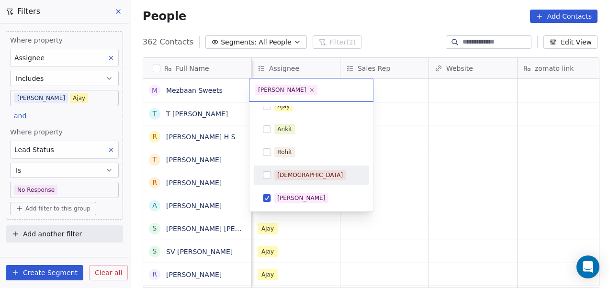
click at [467, 143] on html "On2Cook India Pvt. Ltd. Contacts People Marketing Workflows Campaigns Metrics &…" at bounding box center [304, 144] width 609 height 288
